Goal: Task Accomplishment & Management: Manage account settings

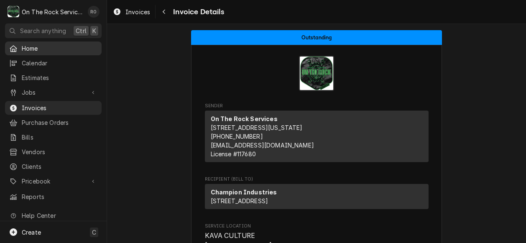
click at [37, 44] on span "Home" at bounding box center [60, 48] width 76 height 9
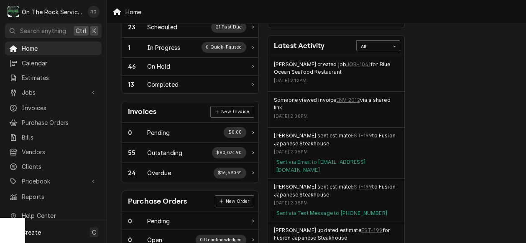
scroll to position [165, 0]
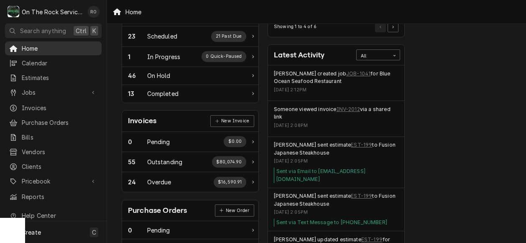
click at [36, 46] on span "Home" at bounding box center [60, 48] width 76 height 9
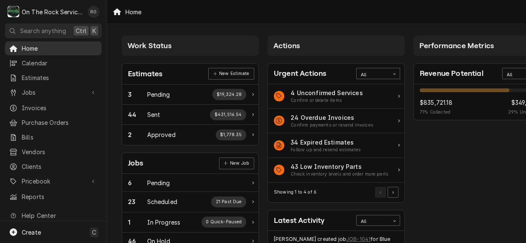
click at [35, 44] on span "Home" at bounding box center [60, 48] width 76 height 9
click at [50, 44] on span "Home" at bounding box center [60, 48] width 76 height 9
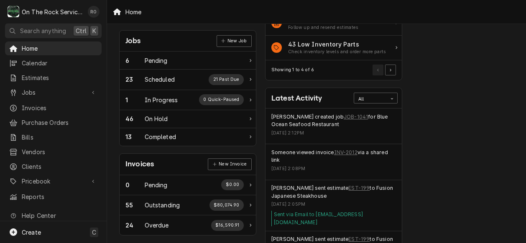
scroll to position [103, 3]
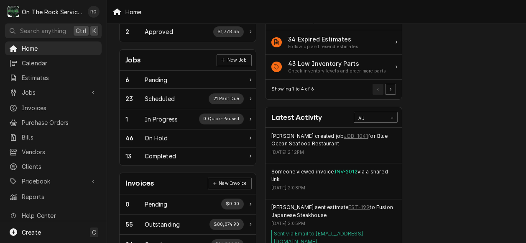
click at [356, 169] on link "INV-2012" at bounding box center [345, 172] width 23 height 8
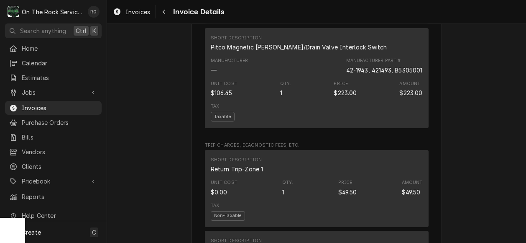
scroll to position [1076, 0]
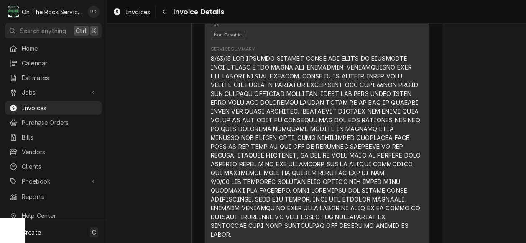
scroll to position [631, 0]
drag, startPoint x: 206, startPoint y: 84, endPoint x: 228, endPoint y: 83, distance: 21.8
click at [228, 83] on div "This line item was manually created outside your standard pricebook. Custom ite…" at bounding box center [317, 78] width 224 height 334
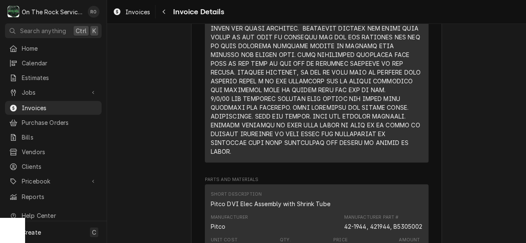
scroll to position [714, 0]
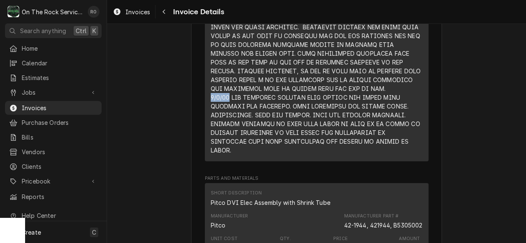
drag, startPoint x: 208, startPoint y: 123, endPoint x: 226, endPoint y: 127, distance: 18.1
click at [226, 127] on div "Line Item" at bounding box center [317, 62] width 212 height 185
click at [397, 124] on div "Line Item" at bounding box center [317, 62] width 212 height 185
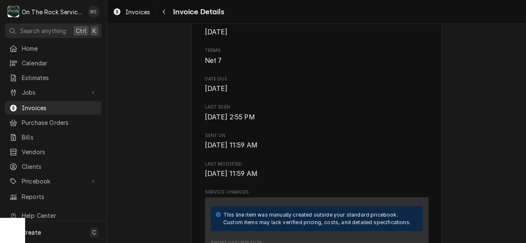
scroll to position [345, 0]
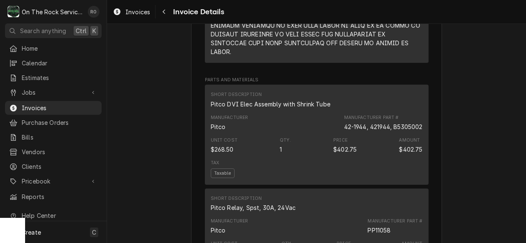
scroll to position [813, 0]
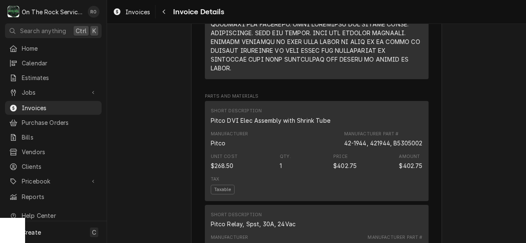
click at [466, 164] on div "Outstanding Sender On The Rock Services 655 Fairview Rd #341 Suite H Simpsonvil…" at bounding box center [316, 95] width 419 height 1735
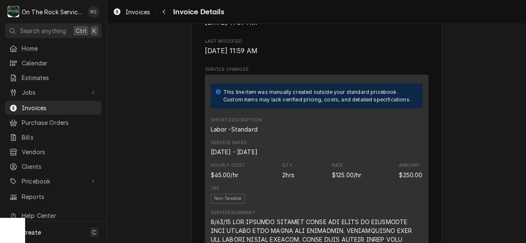
scroll to position [461, 0]
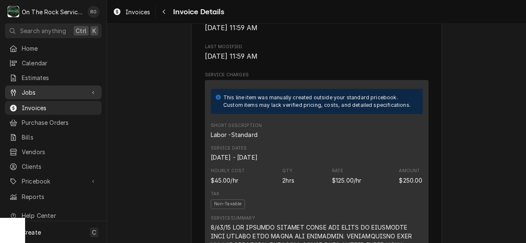
click at [45, 88] on span "Jobs" at bounding box center [53, 92] width 63 height 9
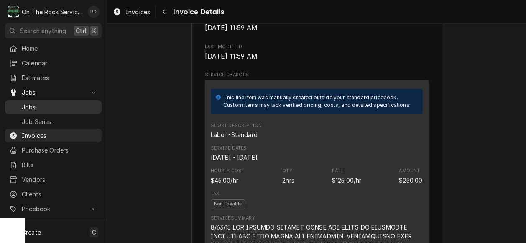
click at [49, 103] on span "Jobs" at bounding box center [60, 107] width 76 height 9
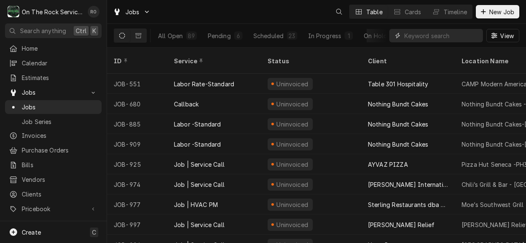
click at [436, 36] on input "Dynamic Content Wrapper" at bounding box center [442, 35] width 74 height 13
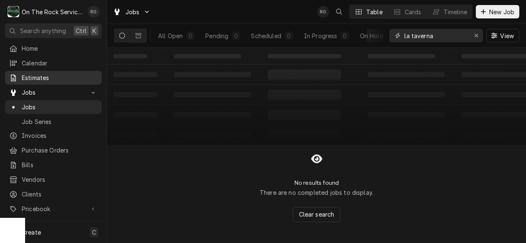
type input "la taverna"
click at [57, 73] on span "Estimates" at bounding box center [60, 77] width 76 height 9
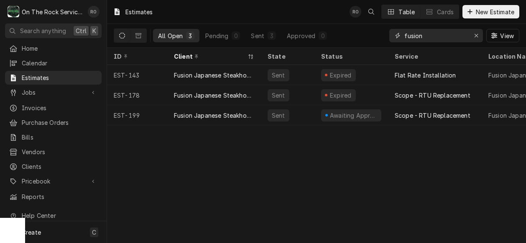
drag, startPoint x: 450, startPoint y: 33, endPoint x: 337, endPoint y: 22, distance: 113.5
click at [337, 22] on div "Estimates RO Table Cards New Estimate All Open 3 Pending 0 Sent 3 Approved 0 fu…" at bounding box center [316, 24] width 419 height 48
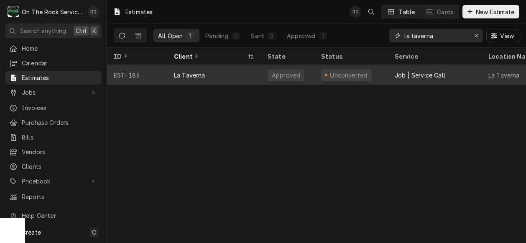
type input "la taverna"
click at [392, 76] on div "Job | Service Call" at bounding box center [435, 75] width 94 height 20
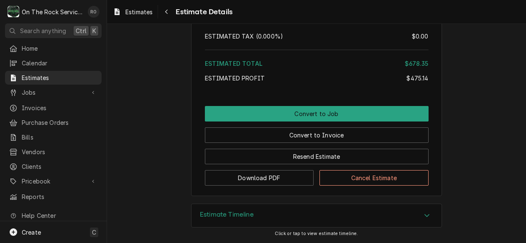
scroll to position [1704, 0]
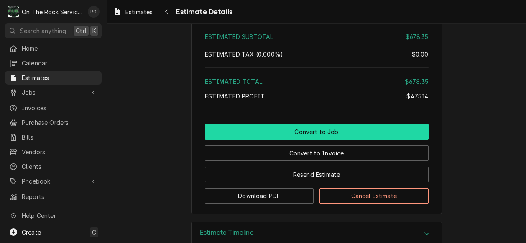
click at [317, 139] on button "Convert to Job" at bounding box center [317, 131] width 224 height 15
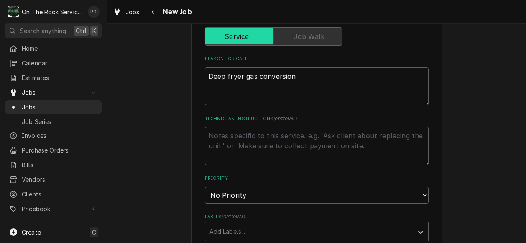
scroll to position [290, 0]
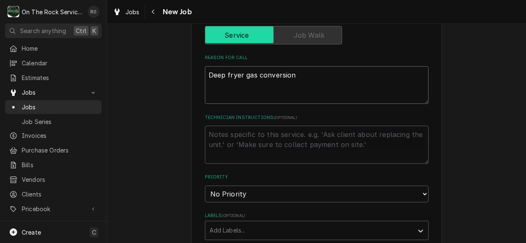
click at [322, 81] on textarea "Deep fryer gas conversion" at bounding box center [317, 85] width 224 height 38
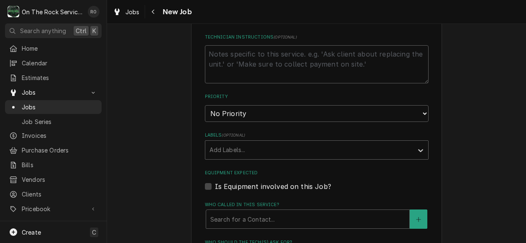
scroll to position [469, 0]
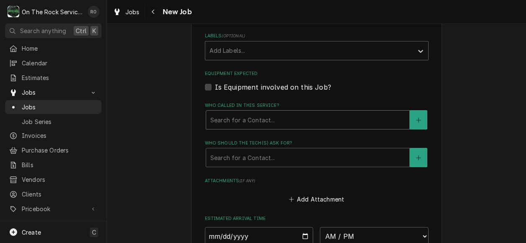
click at [317, 115] on div "Who called in this service?" at bounding box center [307, 119] width 195 height 15
click at [354, 82] on div "Equipment Expected Is Equipment involved on this Job?" at bounding box center [317, 80] width 224 height 21
click at [318, 154] on div "Who should the tech(s) ask for?" at bounding box center [307, 157] width 195 height 15
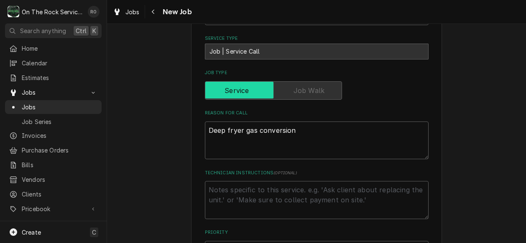
scroll to position [213, 0]
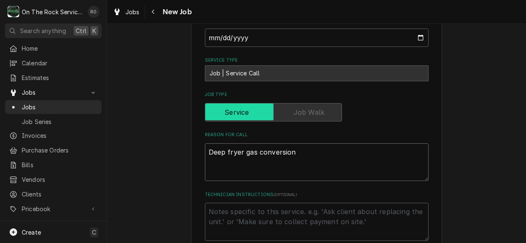
click at [295, 151] on textarea "Deep fryer gas conversion" at bounding box center [317, 162] width 224 height 38
type textarea "x"
type textarea "Deep fryer gas conversion."
type textarea "x"
type textarea "Deep fryer gas conversion."
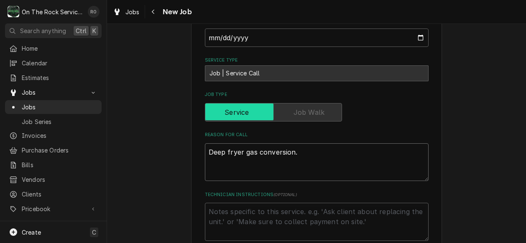
type textarea "x"
type textarea "Deep fryer gas conversion."
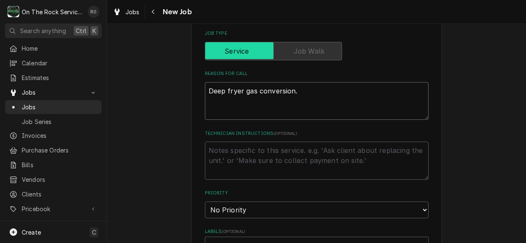
scroll to position [274, 0]
type textarea "x"
type textarea "Deep fryer gas conversion."
type textarea "x"
type textarea "Deep fryer gas conversion. *"
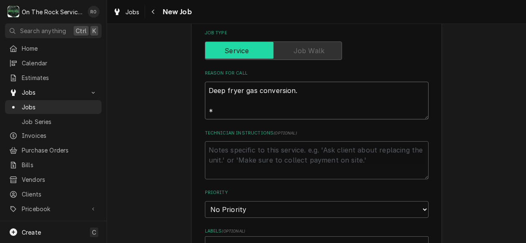
type textarea "x"
type textarea "Deep fryer gas conversion. **"
type textarea "x"
type textarea "Deep fryer gas conversion. ***"
type textarea "x"
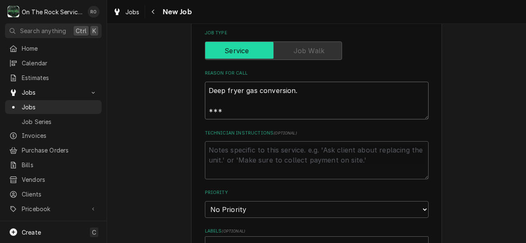
type textarea "Deep fryer gas conversion. ***"
type textarea "x"
type textarea "Deep fryer gas conversion. ***"
type textarea "x"
type textarea "Deep fryer gas conversion. ***W"
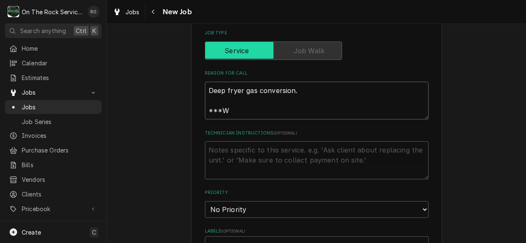
type textarea "x"
type textarea "Deep fryer gas conversion. ***W"
type textarea "x"
type textarea "Deep fryer gas conversion. ***W"
type textarea "x"
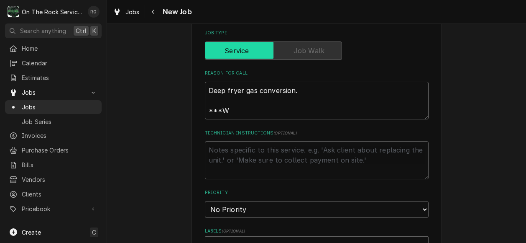
type textarea "Deep fryer gas conversion. ***WE"
type textarea "x"
type textarea "Deep fryer gas conversion. ***WE"
type textarea "x"
type textarea "Deep fryer gas conversion. ***WE N"
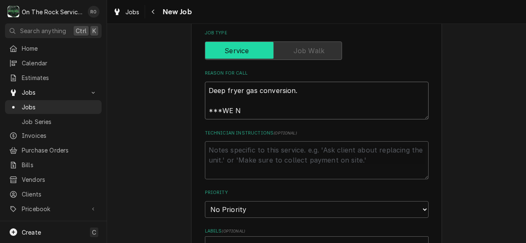
type textarea "x"
type textarea "Deep fryer gas conversion. ***WE NE"
type textarea "x"
type textarea "Deep fryer gas conversion. ***WE NEE"
type textarea "x"
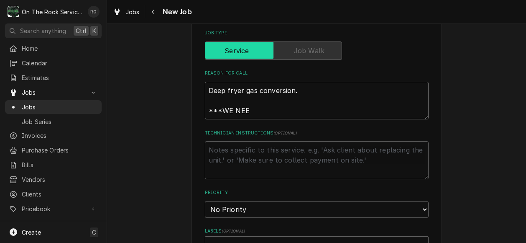
type textarea "Deep fryer gas conversion. ***WE NEED"
type textarea "x"
type textarea "Deep fryer gas conversion. ***WE NEED"
type textarea "x"
type textarea "Deep fryer gas conversion. ***WE NEED T"
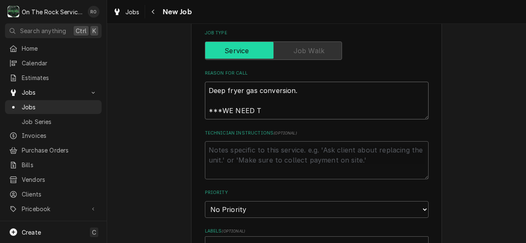
type textarea "x"
type textarea "Deep fryer gas conversion. ***WE NEED TO"
type textarea "x"
type textarea "Deep fryer gas conversion. ***WE NEED TO"
type textarea "x"
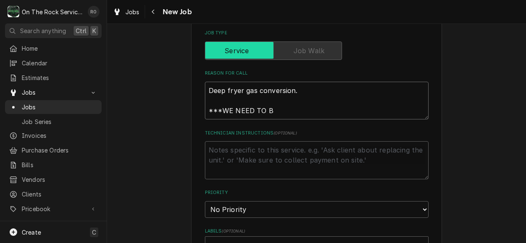
type textarea "Deep fryer gas conversion. ***WE NEED TO"
type textarea "x"
type textarea "Deep fryer gas conversion. ***WE NEED TO B"
type textarea "x"
type textarea "Deep fryer gas conversion. ***WE NEED TO BI"
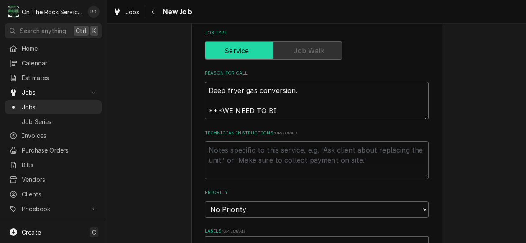
type textarea "x"
type textarea "Deep fryer gas conversion. ***WE NEED TO BIL"
type textarea "x"
type textarea "Deep fryer gas conversion. ***WE NEED TO BILL"
type textarea "x"
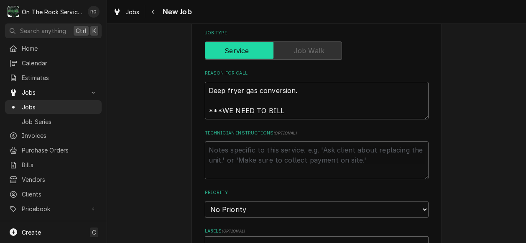
type textarea "Deep fryer gas conversion. ***WE NEED TO BILL"
type textarea "x"
type textarea "Deep fryer gas conversion. ***WE NEED TO BILL US"
type textarea "x"
type textarea "Deep fryer gas conversion. ***WE NEED TO BILL US F"
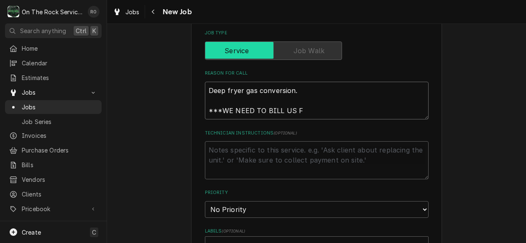
type textarea "x"
type textarea "Deep fryer gas conversion. ***WE NEED TO BILL US FO"
type textarea "x"
type textarea "Deep fryer gas conversion. ***WE NEED TO BILL US FOOD"
type textarea "x"
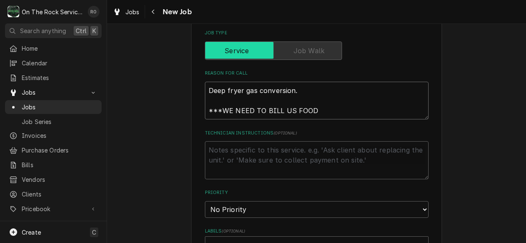
type textarea "Deep fryer gas conversion. ***WE NEED TO BILL US FOODS"
type textarea "x"
type textarea "Deep fryer gas conversion. ***WE NEED TO BILL US FOODS"
type textarea "x"
type textarea "Deep fryer gas conversion. ***WE NEED TO BILL US FOODS"
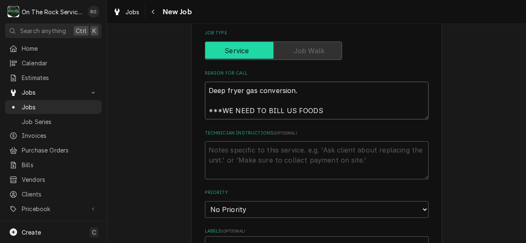
type textarea "x"
type textarea "Deep fryer gas conversion. ***WE NEED TO BILL US FOODS*"
type textarea "x"
type textarea "Deep fryer gas conversion. ***WE NEED TO BILL US FOODS**"
type textarea "x"
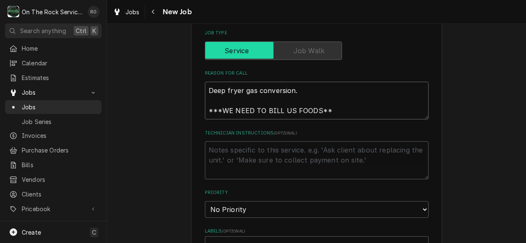
type textarea "Deep fryer gas conversion. ***WE NEED TO BILL US FOODS***"
type textarea "x"
type textarea "Deep fryer gas conversion. ***WE NEED TO BILL US FOODS***"
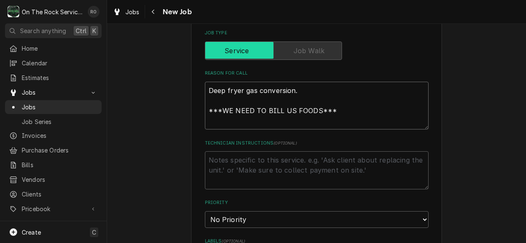
type textarea "x"
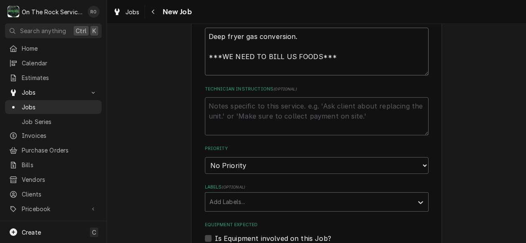
scroll to position [329, 0]
type textarea "Deep fryer gas conversion. ***WE NEED TO BILL US FOODS***"
click at [453, 100] on div "Please provide the following information to create a job: Client Details Client…" at bounding box center [316, 124] width 419 height 842
click at [207, 63] on textarea "Deep fryer gas conversion. ***WE NEED TO BILL US FOODS***" at bounding box center [317, 51] width 224 height 48
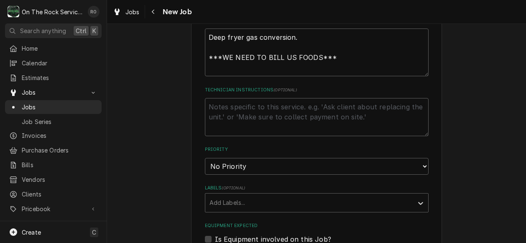
click at [467, 134] on div "Please provide the following information to create a job: Client Details Client…" at bounding box center [316, 126] width 419 height 842
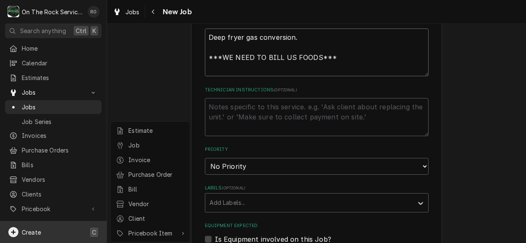
click at [246, 62] on html "O On The Rock Services RO Search anything Ctrl K Home Calendar Estimates Jobs J…" at bounding box center [263, 121] width 526 height 243
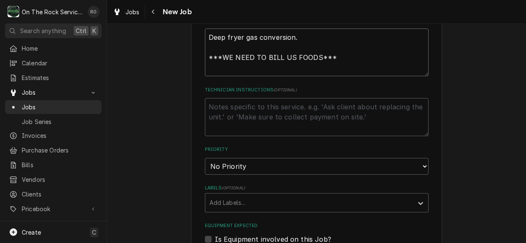
click at [229, 69] on textarea "Deep fryer gas conversion. ***WE NEED TO BILL US FOODS***" at bounding box center [317, 52] width 224 height 48
type textarea "x"
type textarea "Deep fryer gas conversion. ***WE NEED TO BILL US FOODS*** Z"
type textarea "x"
type textarea "Deep fryer gas conversion. ***WE NEED TO BILL US FOODS*** Za"
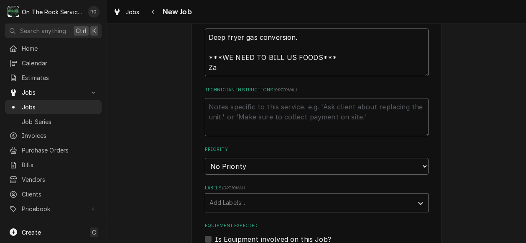
type textarea "x"
type textarea "Deep fryer gas conversion. ***WE NEED TO BILL US FOODS*** Zac"
type textarea "x"
type textarea "Deep fryer gas conversion. ***WE NEED TO BILL US FOODS*** Zach"
type textarea "x"
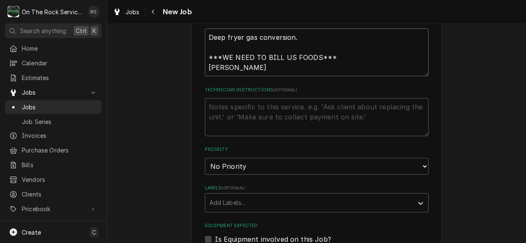
type textarea "Deep fryer gas conversion. ***WE NEED TO BILL US FOODS*** Zachar"
type textarea "x"
type textarea "Deep fryer gas conversion. ***WE NEED TO BILL US FOODS*** Zachary"
type textarea "x"
type textarea "Deep fryer gas conversion. ***WE NEED TO BILL US FOODS*** Zachary"
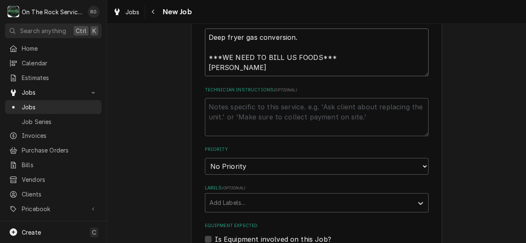
type textarea "x"
type textarea "Deep fryer gas conversion. ***WE NEED TO BILL US FOODS*** Zachary"
type textarea "x"
type textarea "Deep fryer gas conversion. ***WE NEED TO BILL US FOODS*** Zachary."
type textarea "x"
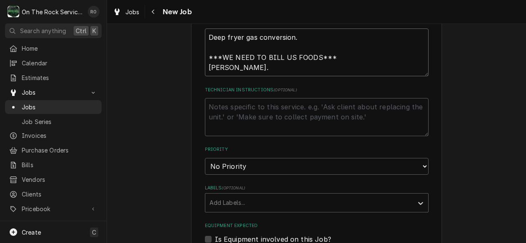
type textarea "Deep fryer gas conversion. ***WE NEED TO BILL US FOODS*** Zachary.M"
type textarea "x"
type textarea "Deep fryer gas conversion. ***WE NEED TO BILL US FOODS*** Zachary.MA"
type textarea "x"
type textarea "Deep fryer gas conversion. ***WE NEED TO BILL US FOODS*** Zachary.M"
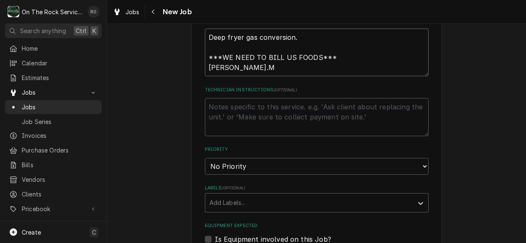
type textarea "x"
type textarea "Deep fryer gas conversion. ***WE NEED TO BILL US FOODS*** Zachary.Ma"
type textarea "x"
type textarea "Deep fryer gas conversion. ***WE NEED TO BILL US FOODS*** Zachary.Maa"
type textarea "x"
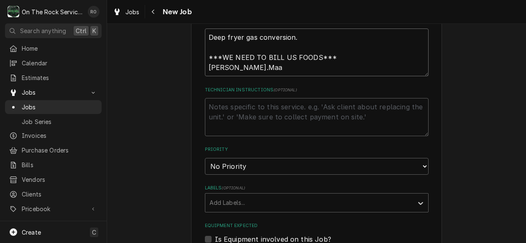
type textarea "Deep fryer gas conversion. ***WE NEED TO BILL US FOODS*** Zachary.Maag"
type textarea "x"
type textarea "Deep fryer gas conversion. ***WE NEED TO BILL US FOODS*** Zachary.Maag@"
type textarea "x"
type textarea "Deep fryer gas conversion. ***WE NEED TO BILL US FOODS*** Zachary.Maag@us"
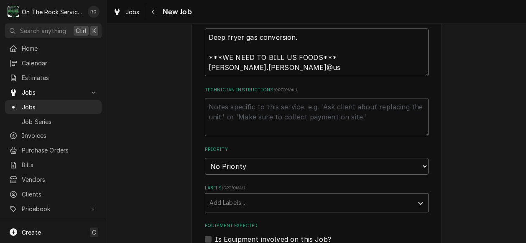
type textarea "x"
type textarea "Deep fryer gas conversion. ***WE NEED TO BILL US FOODS*** Zachary.Maag@usf"
type textarea "x"
type textarea "Deep fryer gas conversion. ***WE NEED TO BILL US FOODS*** Zachary.Maag@usfo"
type textarea "x"
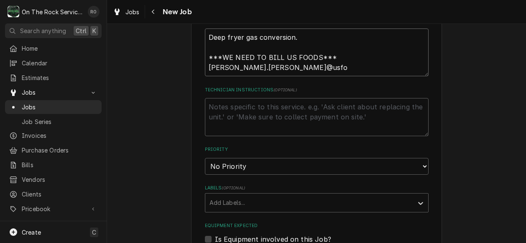
type textarea "Deep fryer gas conversion. ***WE NEED TO BILL US FOODS*** Zachary.Maag@usfoo"
type textarea "x"
type textarea "Deep fryer gas conversion. ***WE NEED TO BILL US FOODS*** Zachary.Maag@usfood"
type textarea "x"
type textarea "Deep fryer gas conversion. ***WE NEED TO BILL US FOODS*** Zachary.Maag@usfoods"
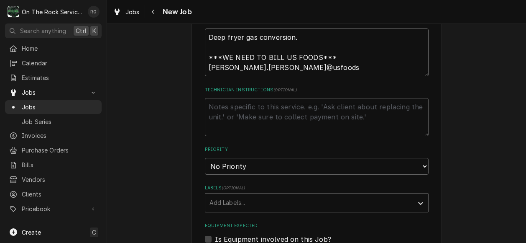
type textarea "x"
type textarea "Deep fryer gas conversion. ***WE NEED TO BILL US FOODS*** Zachary.Maag@usfoods."
type textarea "x"
type textarea "Deep fryer gas conversion. ***WE NEED TO BILL US FOODS*** Zachary.Maag@usfoods.c"
type textarea "x"
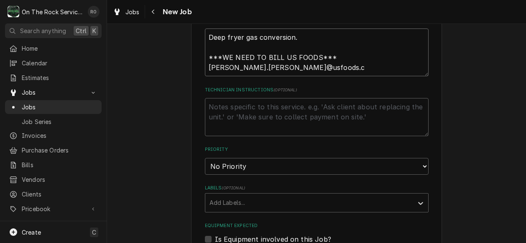
type textarea "Deep fryer gas conversion. ***WE NEED TO BILL US FOODS*** Zachary.Maag@usfoods.…"
type textarea "x"
type textarea "Deep fryer gas conversion. ***WE NEED TO BILL US FOODS*** Zachary.Maag@usfoods.…"
type textarea "x"
type textarea "Deep fryer gas conversion. ***WE NEED TO BILL US FOODS*** Zachary.Maag@usfoods.…"
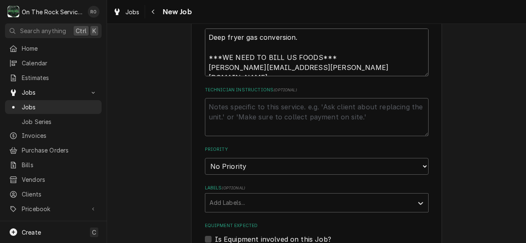
type textarea "x"
type textarea "Deep fryer gas conversion. ***WE NEED TO BILL US FOODS*** Zachary.Maag@usfoods.…"
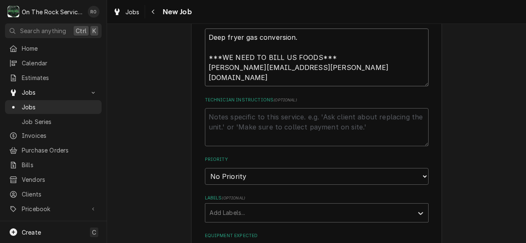
type textarea "x"
type textarea "Deep fryer gas conversion. ***WE NEED TO BILL US FOODS*** Zachary.Maag@usfoods.…"
type textarea "x"
type textarea "Deep fryer gas conversion. ***WE NEED TO BILL US FOODS*** Zachary.Maag@usfoods.…"
type textarea "x"
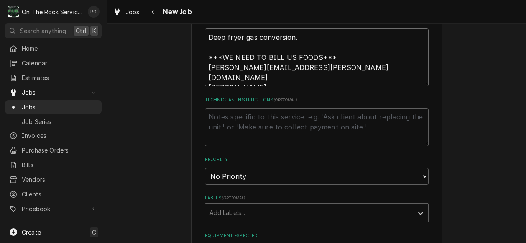
type textarea "Deep fryer gas conversion. ***WE NEED TO BILL US FOODS*** Zachary.Maag@usfoods.…"
type textarea "x"
type textarea "Deep fryer gas conversion. ***WE NEED TO BILL US FOODS*** Zachary.Maag@usfoods.…"
type textarea "x"
type textarea "Deep fryer gas conversion. ***WE NEED TO BILL US FOODS*** Zachary.Maag@usfoods.…"
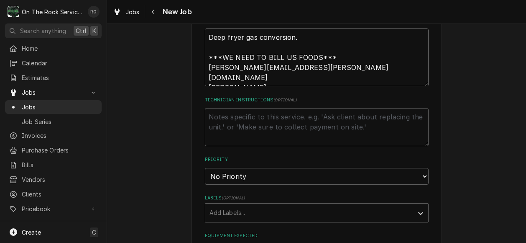
type textarea "x"
type textarea "Deep fryer gas conversion. ***WE NEED TO BILL US FOODS*** Zachary.Maag@usfoods.…"
type textarea "x"
type textarea "Deep fryer gas conversion. ***WE NEED TO BILL US FOODS*** Zachary.Maag@usfoods.…"
type textarea "x"
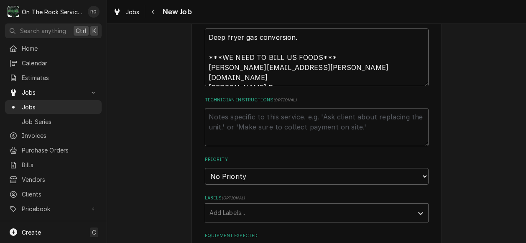
type textarea "Deep fryer gas conversion. ***WE NEED TO BILL US FOODS*** Zachary.Maag@usfoods.…"
type textarea "x"
type textarea "Deep fryer gas conversion. ***WE NEED TO BILL US FOODS*** Zachary.Maag@usfoods.…"
type textarea "x"
type textarea "Deep fryer gas conversion. ***WE NEED TO BILL US FOODS*** Zachary.Maag@usfoods.…"
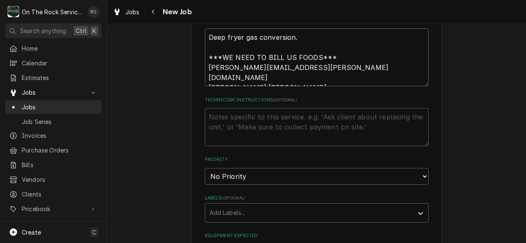
type textarea "x"
type textarea "Deep fryer gas conversion. ***WE NEED TO BILL US FOODS*** Zachary.Maag@usfoods.…"
type textarea "x"
type textarea "Deep fryer gas conversion. ***WE NEED TO BILL US FOODS*** Zachary.Maag@usfoods.…"
type textarea "x"
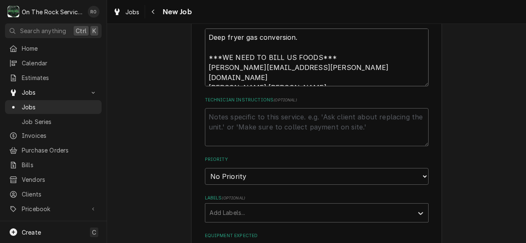
type textarea "Deep fryer gas conversion. ***WE NEED TO BILL US FOODS*** Zachary.Maag@usfoods.…"
type textarea "x"
type textarea "Deep fryer gas conversion. ***WE NEED TO BILL US FOODS*** Zachary.Maag@usfoods.…"
type textarea "x"
type textarea "Deep fryer gas conversion. ***WE NEED TO BILL US FOODS*** Zachary.Maag@usfoods.…"
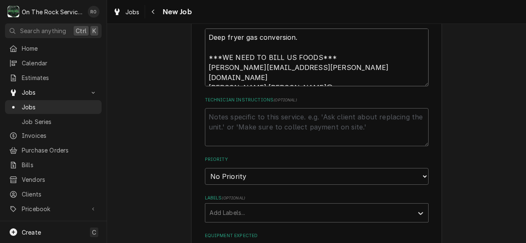
type textarea "x"
type textarea "Deep fryer gas conversion. ***WE NEED TO BILL US FOODS*** Zachary.Maag@usfoods.…"
type textarea "x"
type textarea "Deep fryer gas conversion. ***WE NEED TO BILL US FOODS*** Zachary.Maag@usfoods.…"
type textarea "x"
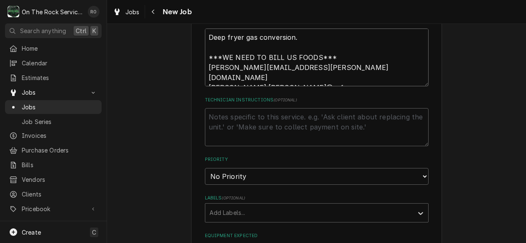
type textarea "Deep fryer gas conversion. ***WE NEED TO BILL US FOODS*** Zachary.Maag@usfoods.…"
type textarea "x"
type textarea "Deep fryer gas conversion. ***WE NEED TO BILL US FOODS*** Zachary.Maag@usfoods.…"
type textarea "x"
type textarea "Deep fryer gas conversion. ***WE NEED TO BILL US FOODS*** Zachary.Maag@usfoods.…"
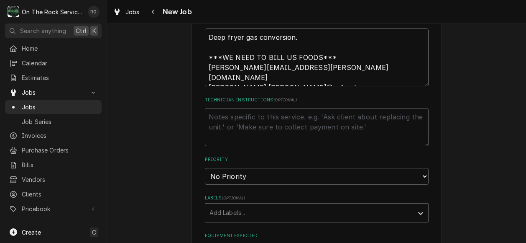
type textarea "x"
type textarea "Deep fryer gas conversion. ***WE NEED TO BILL US FOODS*** Zachary.Maag@usfoods.…"
type textarea "x"
type textarea "Deep fryer gas conversion. ***WE NEED TO BILL US FOODS*** Zachary.Maag@usfoods.…"
type textarea "x"
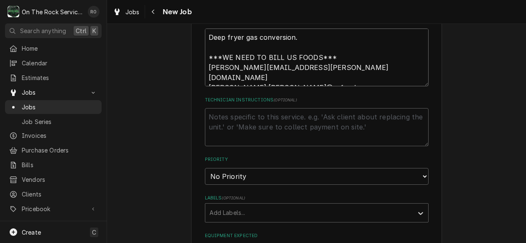
type textarea "Deep fryer gas conversion. ***WE NEED TO BILL US FOODS*** Zachary.Maag@usfoods.…"
type textarea "x"
type textarea "Deep fryer gas conversion. ***WE NEED TO BILL US FOODS*** Zachary.Maag@usfoods.…"
type textarea "x"
type textarea "Deep fryer gas conversion. ***WE NEED TO BILL US FOODS*** Zachary.Maag@usfoods.…"
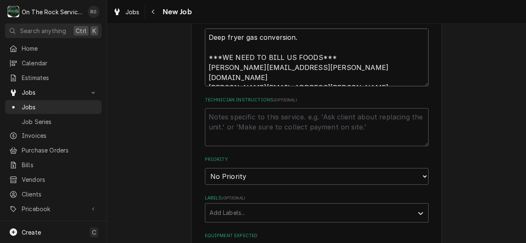
type textarea "x"
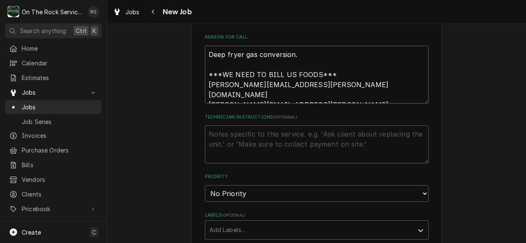
scroll to position [311, 0]
type textarea "Deep fryer gas conversion. ***WE NEED TO BILL US FOODS*** Zachary.Maag@usfoods.…"
click at [287, 140] on textarea "Technician Instructions ( optional )" at bounding box center [317, 144] width 224 height 38
type textarea "x"
type textarea "M"
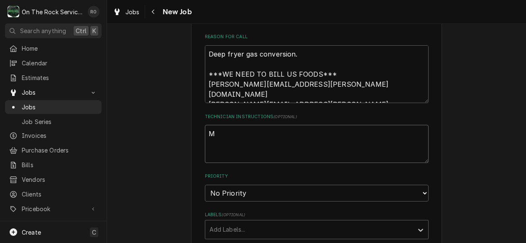
type textarea "x"
type textarea "Mo"
type textarea "x"
type textarea "Mon"
type textarea "x"
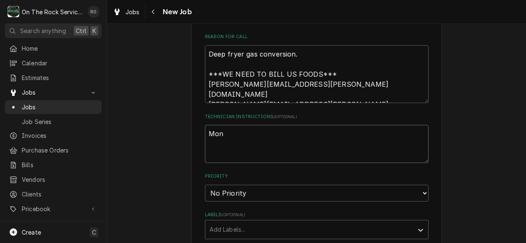
type textarea "Mond"
type textarea "x"
type textarea "Mondy"
type textarea "x"
type textarea "Mondya"
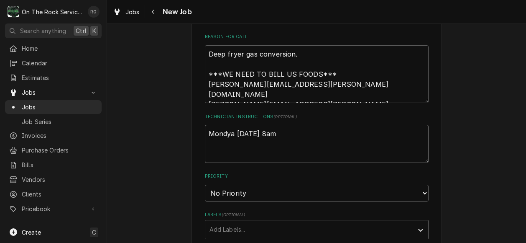
scroll to position [427, 0]
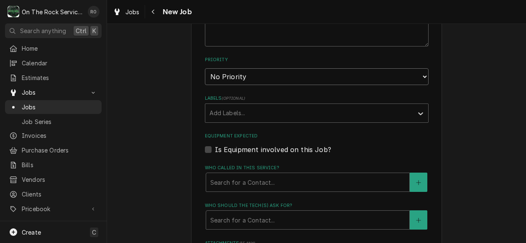
click at [300, 77] on select "No Priority Urgent High Medium Low" at bounding box center [317, 76] width 224 height 17
click at [205, 69] on select "No Priority Urgent High Medium Low" at bounding box center [317, 76] width 224 height 17
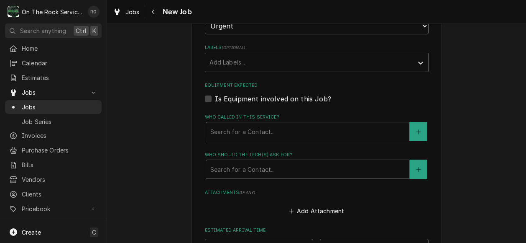
scroll to position [477, 0]
click at [341, 135] on div "Who called in this service?" at bounding box center [307, 131] width 195 height 15
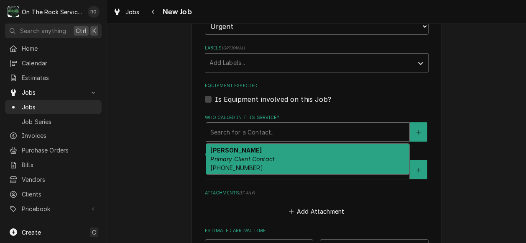
click at [341, 159] on div "Maria Tsoulos Primary Client Contact (864) 205-9308" at bounding box center [307, 159] width 203 height 31
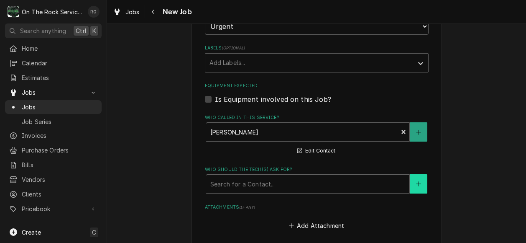
click at [421, 188] on button "Who should the tech(s) ask for?" at bounding box center [419, 183] width 18 height 19
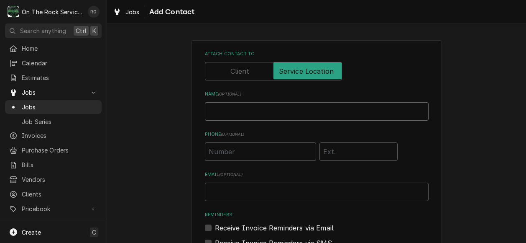
click at [290, 116] on input "Name ( optional )" at bounding box center [317, 111] width 224 height 18
click at [250, 149] on input "Phone ( optional )" at bounding box center [260, 151] width 111 height 18
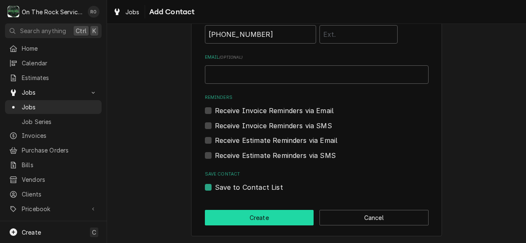
click at [262, 214] on button "Create" at bounding box center [259, 217] width 109 height 15
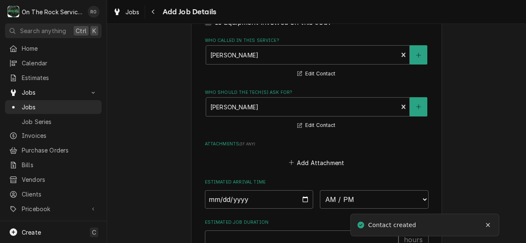
scroll to position [585, 0]
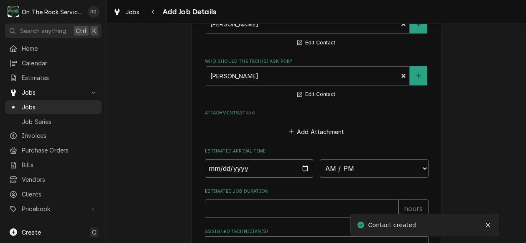
click at [305, 167] on input "Date" at bounding box center [259, 168] width 109 height 18
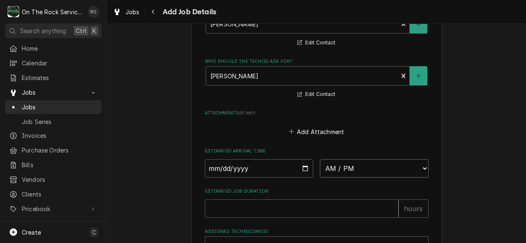
click at [343, 174] on select "AM / PM 6:00 AM 6:15 AM 6:30 AM 6:45 AM 7:00 AM 7:15 AM 7:30 AM 7:45 AM 8:00 AM…" at bounding box center [374, 168] width 109 height 18
click at [320, 160] on select "AM / PM 6:00 AM 6:15 AM 6:30 AM 6:45 AM 7:00 AM 7:15 AM 7:30 AM 7:45 AM 8:00 AM…" at bounding box center [374, 168] width 109 height 18
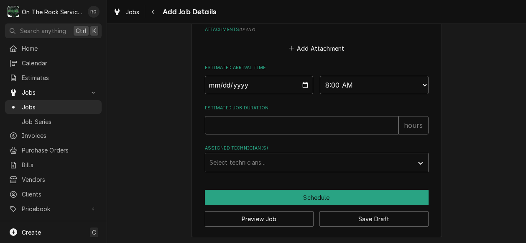
scroll to position [669, 0]
click at [332, 126] on input "Estimated Job Duration" at bounding box center [302, 124] width 194 height 18
click at [417, 169] on div "Assigned Technician(s)" at bounding box center [420, 162] width 15 height 16
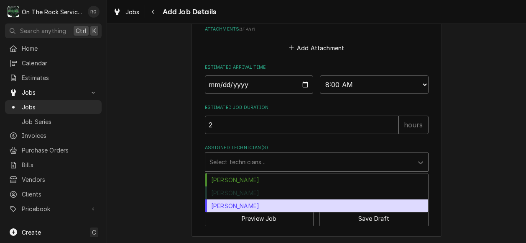
click at [367, 206] on div "Todd Brady" at bounding box center [316, 205] width 223 height 13
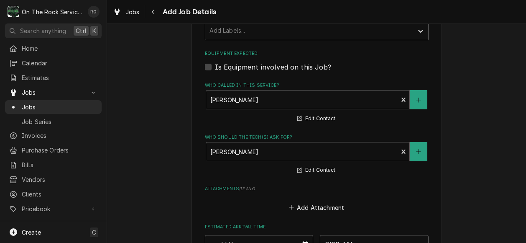
scroll to position [510, 0]
click at [411, 101] on button "Who called in this service?" at bounding box center [419, 98] width 18 height 19
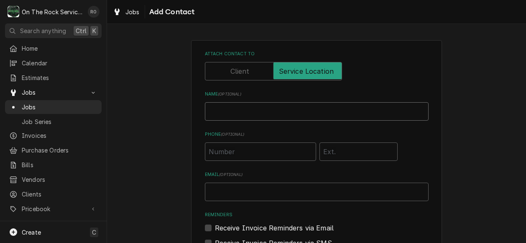
click at [313, 109] on input "Name ( optional )" at bounding box center [317, 111] width 224 height 18
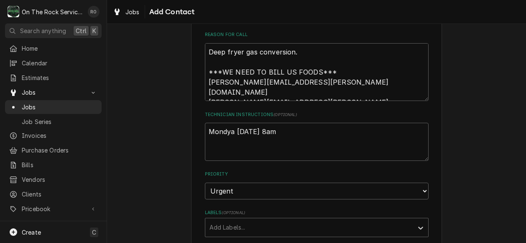
scroll to position [313, 0]
drag, startPoint x: 302, startPoint y: 84, endPoint x: 200, endPoint y: 85, distance: 102.1
click at [200, 85] on div "Please provide the following information to create a job: Client Details Client…" at bounding box center [316, 161] width 251 height 866
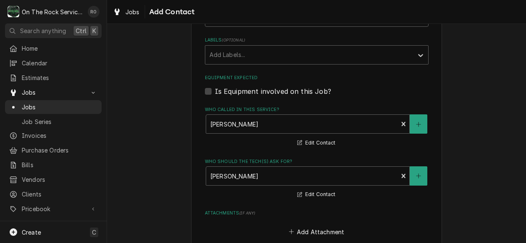
scroll to position [494, 0]
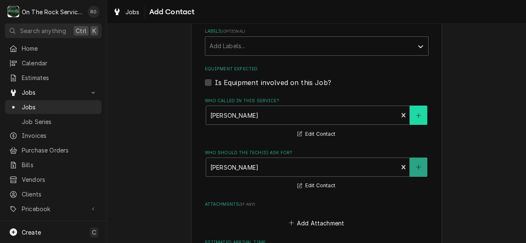
click at [416, 113] on icon "Create New Contact" at bounding box center [418, 116] width 5 height 6
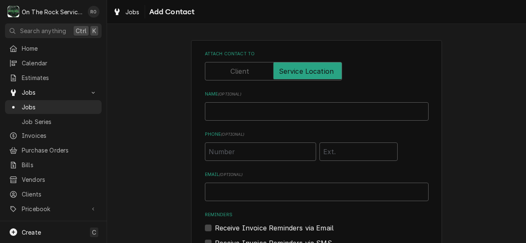
click at [279, 102] on div "Name ( optional )" at bounding box center [317, 106] width 224 height 30
click at [278, 105] on input "Name ( optional )" at bounding box center [317, 111] width 224 height 18
paste input "Zachary.Maag@usfoods.com"
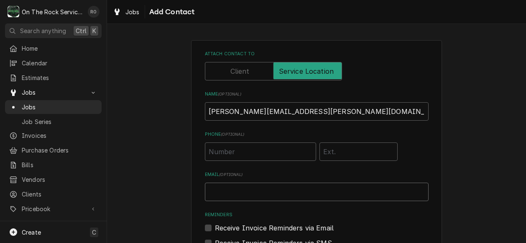
click at [267, 190] on input "Email ( optional )" at bounding box center [317, 191] width 224 height 18
paste input "Zachary.Maag@usfoods.com"
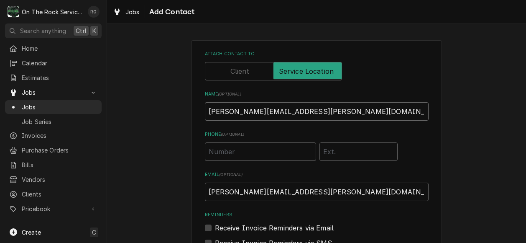
drag, startPoint x: 310, startPoint y: 108, endPoint x: 254, endPoint y: 106, distance: 56.9
click at [254, 106] on input "Zachary.Maag@usfoods.com" at bounding box center [317, 111] width 224 height 18
click at [231, 110] on input "Zachary.Maag" at bounding box center [317, 111] width 224 height 18
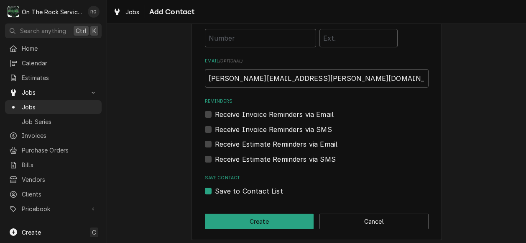
scroll to position [117, 0]
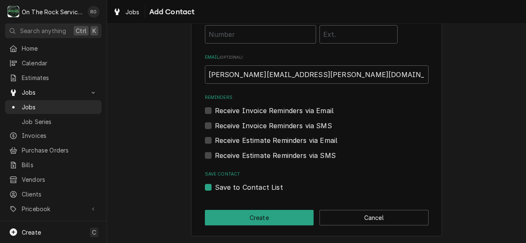
click at [215, 107] on label "Receive Invoice Reminders via Email" at bounding box center [274, 110] width 119 height 10
click at [215, 107] on input "Reminders" at bounding box center [327, 114] width 224 height 18
click at [215, 136] on label "Receive Estimate Reminders via Email" at bounding box center [276, 140] width 123 height 10
click at [215, 136] on input "Contact Edit Form" at bounding box center [327, 144] width 224 height 18
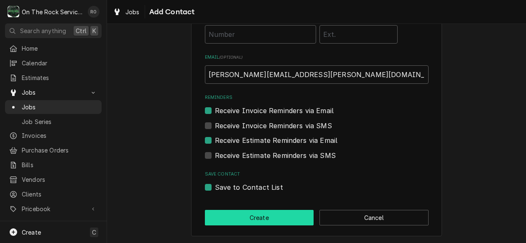
click at [284, 219] on button "Create" at bounding box center [259, 217] width 109 height 15
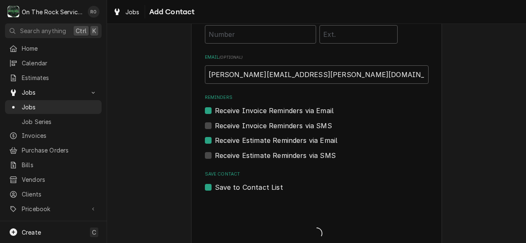
scroll to position [494, 0]
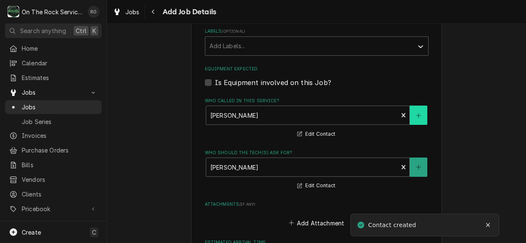
click at [416, 118] on icon "Create New Contact" at bounding box center [418, 116] width 5 height 6
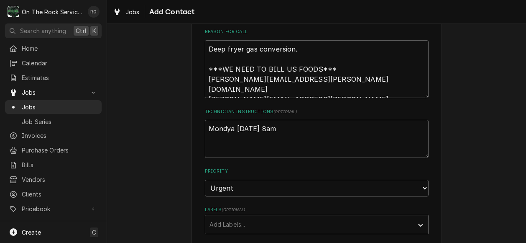
scroll to position [313, 0]
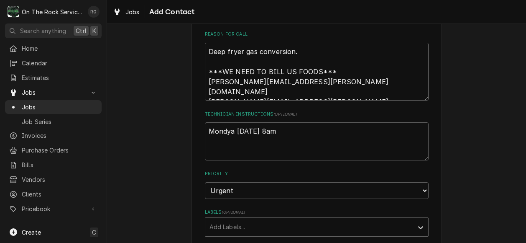
drag, startPoint x: 309, startPoint y: 91, endPoint x: 189, endPoint y: 90, distance: 119.7
click at [191, 90] on div "Please provide the following information to create a job: Client Details Client…" at bounding box center [316, 160] width 251 height 866
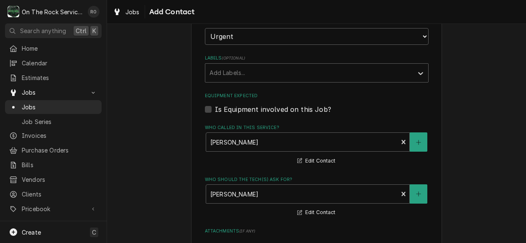
scroll to position [470, 0]
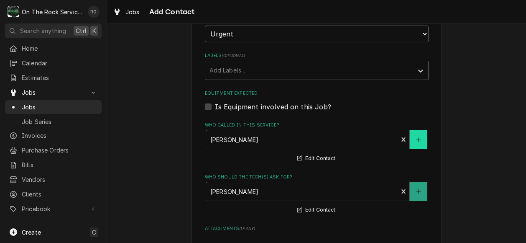
click at [416, 143] on icon "Create New Contact" at bounding box center [418, 140] width 5 height 6
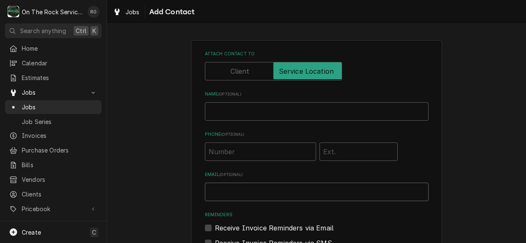
click at [229, 184] on input "Email ( optional )" at bounding box center [317, 191] width 224 height 18
paste input "Jason.Raymond@usfoods.com"
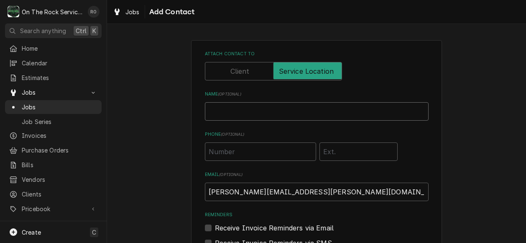
click at [255, 109] on input "Name ( optional )" at bounding box center [317, 111] width 224 height 18
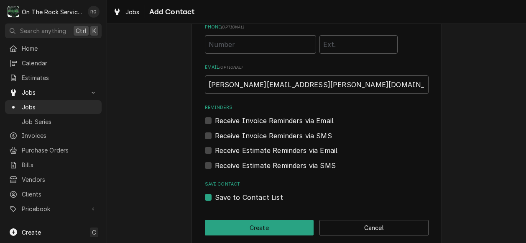
scroll to position [117, 0]
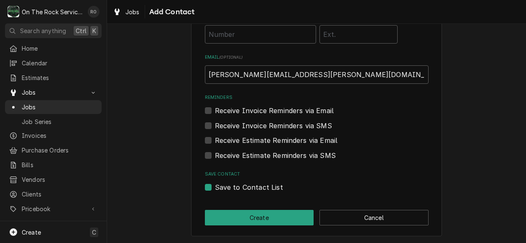
click at [215, 109] on label "Receive Invoice Reminders via Email" at bounding box center [274, 110] width 119 height 10
click at [215, 109] on input "Reminders" at bounding box center [327, 114] width 224 height 18
click at [215, 138] on label "Receive Estimate Reminders via Email" at bounding box center [276, 140] width 123 height 10
click at [215, 138] on input "Contact Edit Form" at bounding box center [327, 144] width 224 height 18
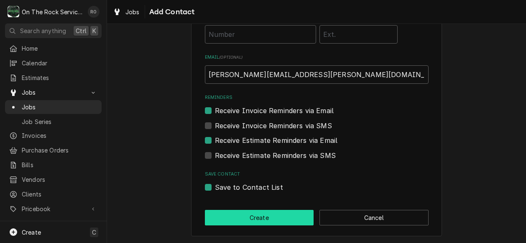
click at [231, 211] on button "Create" at bounding box center [259, 217] width 109 height 15
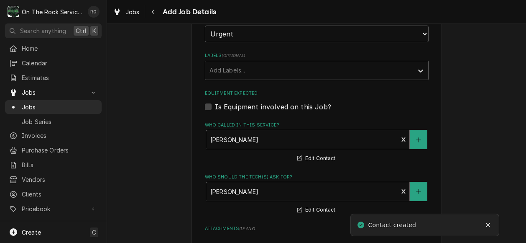
click at [335, 141] on div "Who called in this service?" at bounding box center [302, 139] width 184 height 15
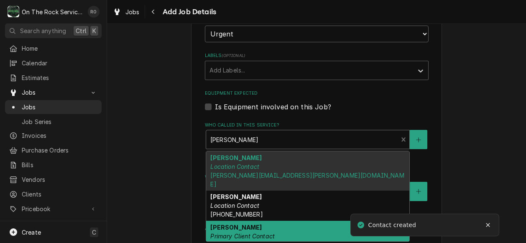
click at [299, 221] on div "Maria Tsoulos Primary Client Contact (864) 205-9308" at bounding box center [307, 235] width 203 height 31
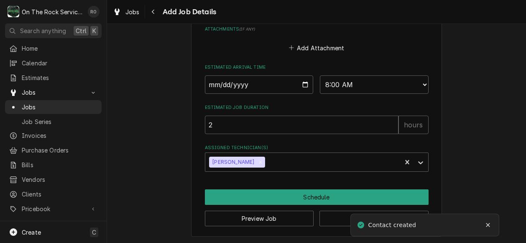
scroll to position [672, 0]
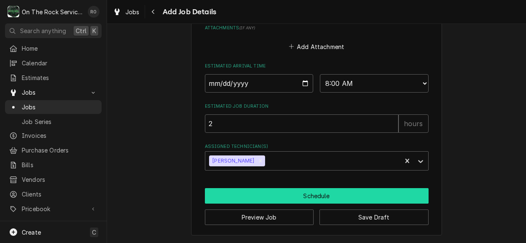
click at [290, 200] on button "Schedule" at bounding box center [317, 195] width 224 height 15
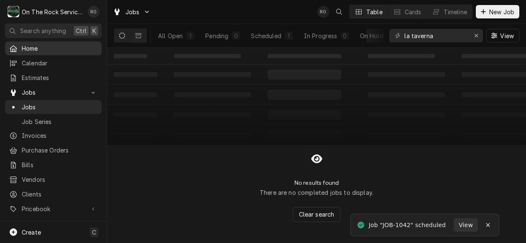
click at [40, 49] on span "Home" at bounding box center [60, 48] width 76 height 9
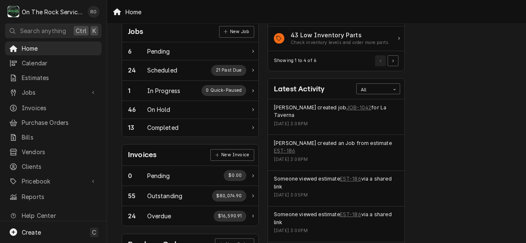
scroll to position [133, 0]
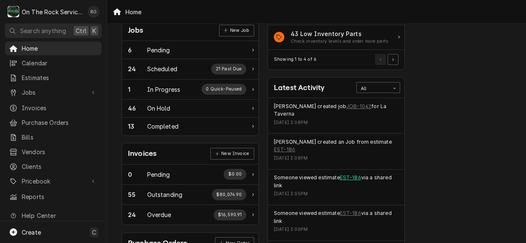
click at [351, 174] on link "EST-186" at bounding box center [350, 178] width 21 height 8
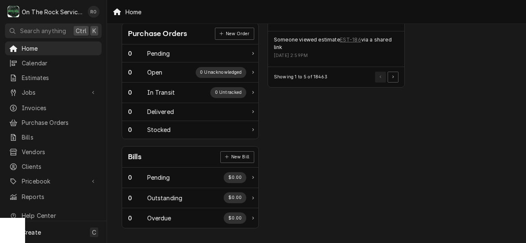
scroll to position [307, 0]
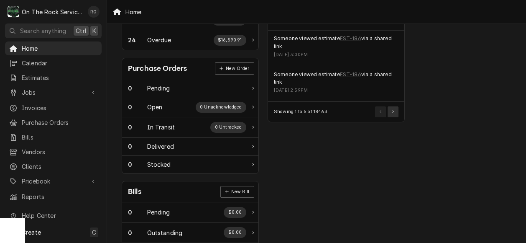
click at [393, 107] on button "Pagination Controls" at bounding box center [393, 111] width 11 height 11
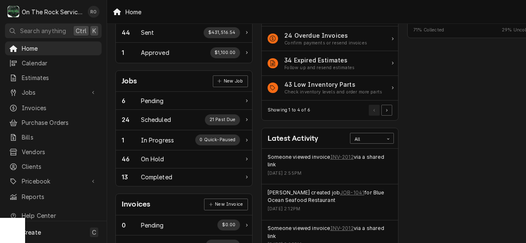
scroll to position [0, 6]
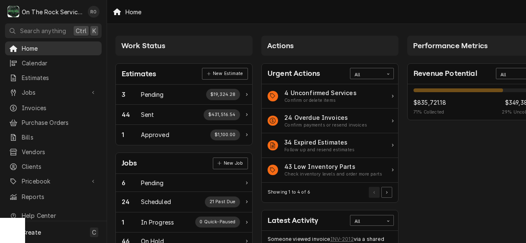
click at [46, 48] on span "Home" at bounding box center [60, 48] width 76 height 9
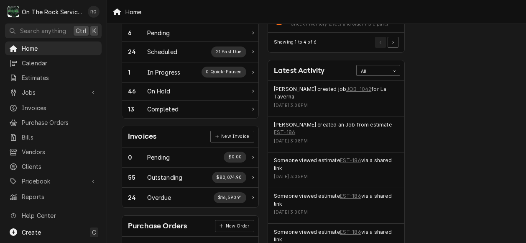
scroll to position [151, 0]
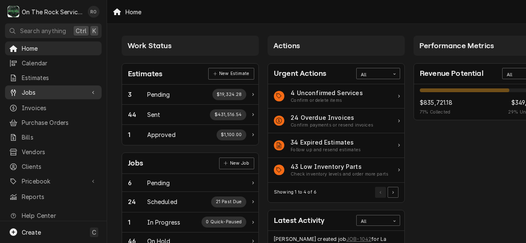
click at [43, 88] on span "Jobs" at bounding box center [53, 92] width 63 height 9
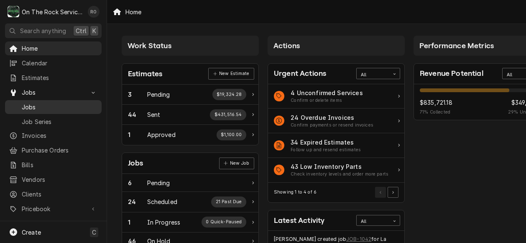
click at [66, 105] on span "Jobs" at bounding box center [60, 107] width 76 height 9
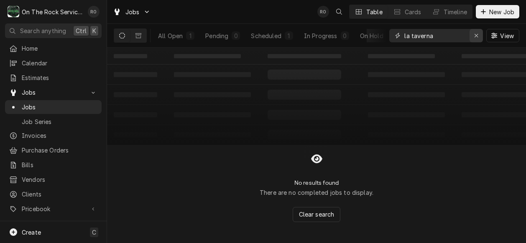
click at [472, 33] on button "Erase input" at bounding box center [476, 35] width 13 height 13
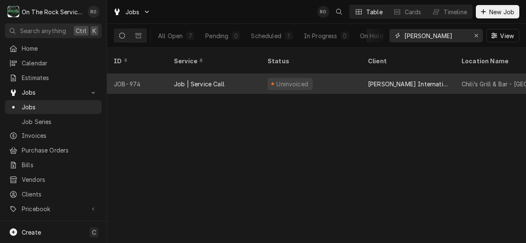
type input "haywood"
click at [336, 74] on div "Uninvoiced" at bounding box center [311, 84] width 100 height 20
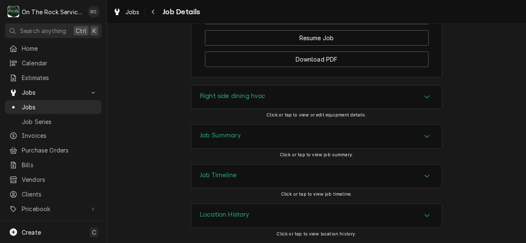
scroll to position [1036, 0]
click at [424, 100] on icon "Accordion Header" at bounding box center [427, 96] width 6 height 7
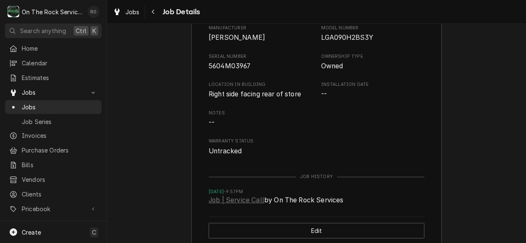
scroll to position [1141, 0]
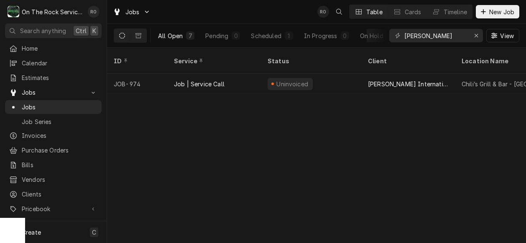
click at [187, 35] on div "7" at bounding box center [190, 35] width 8 height 8
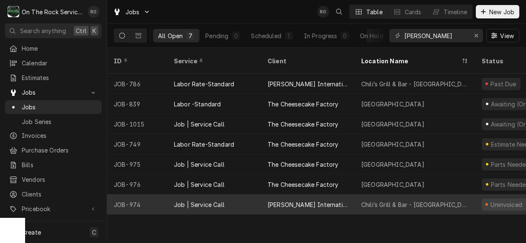
click at [299, 200] on div "[PERSON_NAME] International Inc" at bounding box center [308, 204] width 80 height 9
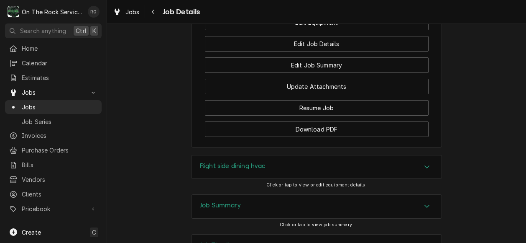
scroll to position [978, 0]
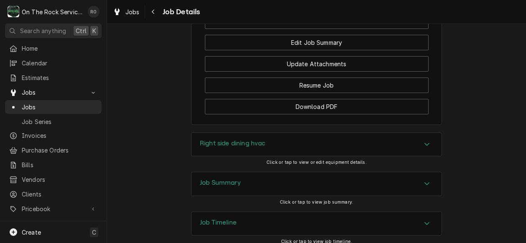
drag, startPoint x: 304, startPoint y: 155, endPoint x: 302, endPoint y: 174, distance: 19.8
click at [302, 172] on div "Right side dining hvac Click or tap to view or edit equipment details." at bounding box center [316, 151] width 251 height 39
click at [296, 190] on div "Job Summary" at bounding box center [317, 183] width 250 height 23
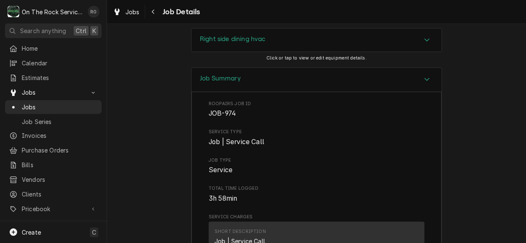
scroll to position [1068, 0]
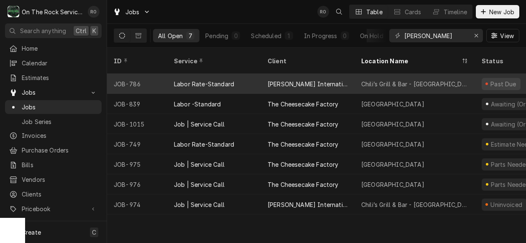
click at [346, 74] on div "[PERSON_NAME] International Inc" at bounding box center [308, 84] width 94 height 20
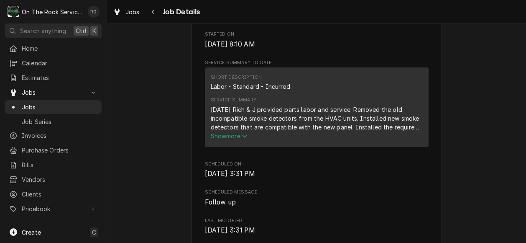
scroll to position [319, 0]
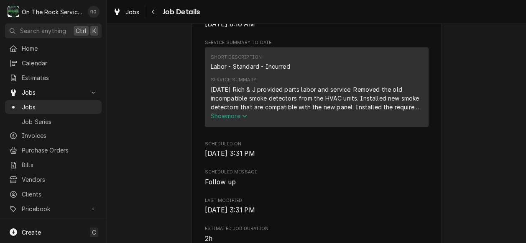
click at [241, 119] on span "Show more" at bounding box center [229, 115] width 37 height 7
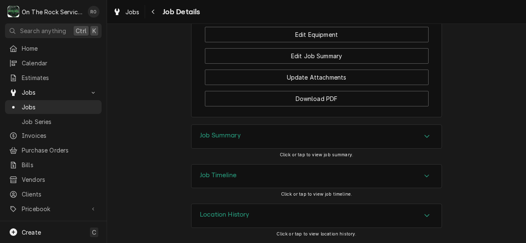
click at [346, 133] on div "Job Summary" at bounding box center [317, 136] width 250 height 23
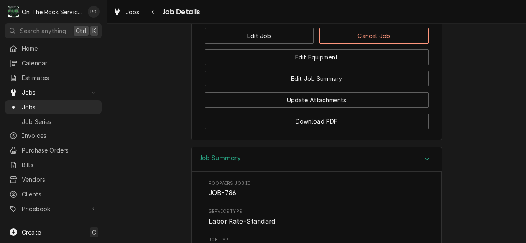
scroll to position [994, 0]
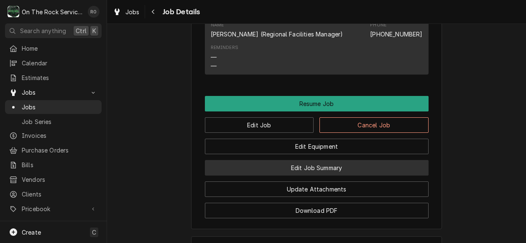
click at [333, 174] on button "Edit Job Summary" at bounding box center [317, 167] width 224 height 15
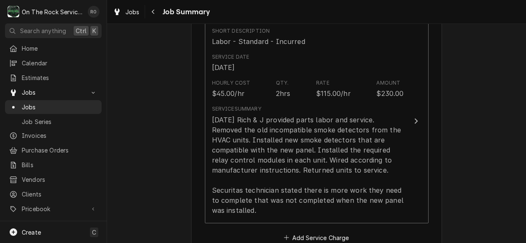
scroll to position [221, 0]
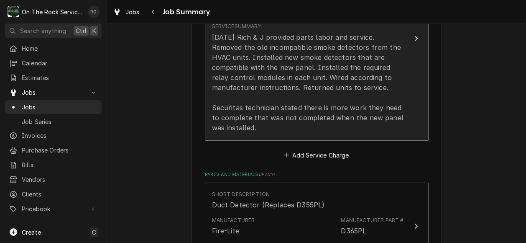
click at [392, 91] on div "8/11/25 Rich & J provided parts labor and service. Removed the old incompatible…" at bounding box center [308, 82] width 192 height 100
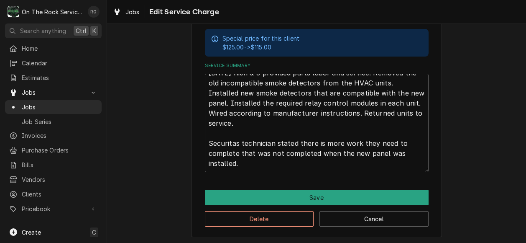
scroll to position [290, 0]
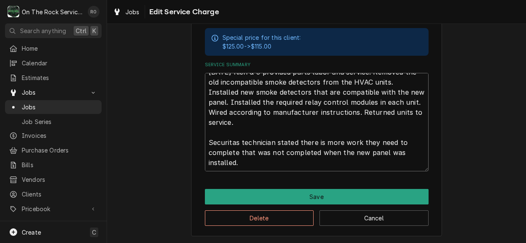
click at [314, 163] on textarea "8/11/25 Rich & J provided parts labor and service. Removed the old incompatible…" at bounding box center [317, 122] width 224 height 98
type textarea "x"
type textarea "8/11/25 Rich & J provided parts labor and service. Removed the old incompatible…"
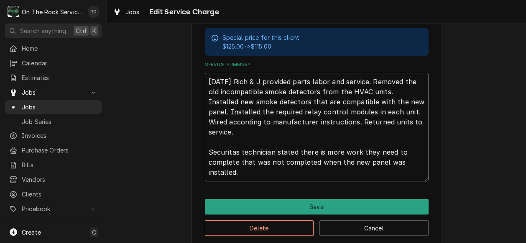
type textarea "x"
type textarea "8/11/25 Rich & J provided parts labor and service. Removed the old incompatible…"
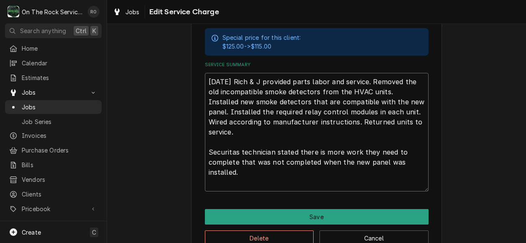
type textarea "x"
type textarea "8/11/25 Rich & J provided parts labor and service. Removed the old incompatible…"
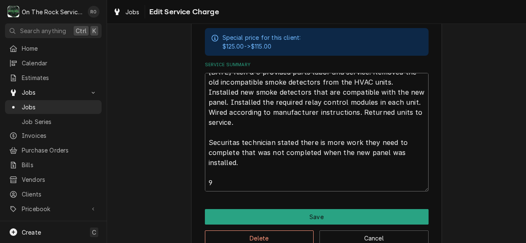
type textarea "x"
type textarea "8/11/25 Rich & J provided parts labor and service. Removed the old incompatible…"
type textarea "x"
type textarea "8/11/25 Rich & J provided parts labor and service. Removed the old incompatible…"
type textarea "x"
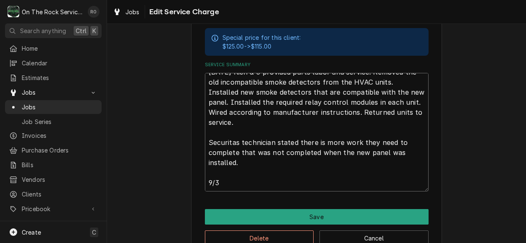
type textarea "8/11/25 Rich & J provided parts labor and service. Removed the old incompatible…"
type textarea "x"
type textarea "8/11/25 Rich & J provided parts labor and service. Removed the old incompatible…"
type textarea "x"
type textarea "8/11/25 Rich & J provided parts labor and service. Removed the old incompatible…"
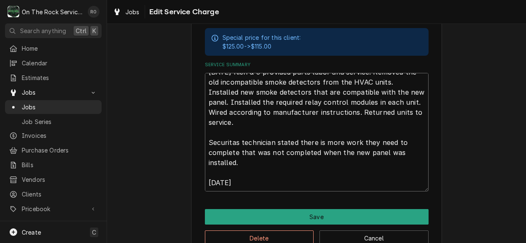
type textarea "x"
type textarea "8/11/25 Rich & J provided parts labor and service. Removed the old incompatible…"
type textarea "x"
type textarea "8/11/25 Rich & J provided parts labor and service. Removed the old incompatible…"
type textarea "x"
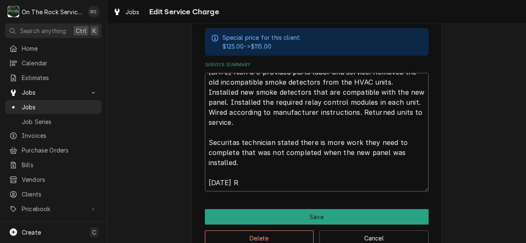
type textarea "8/11/25 Rich & J provided parts labor and service. Removed the old incompatible…"
type textarea "x"
type textarea "8/11/25 Rich & J provided parts labor and service. Removed the old incompatible…"
type textarea "x"
type textarea "8/11/25 Rich & J provided parts labor and service. Removed the old incompatible…"
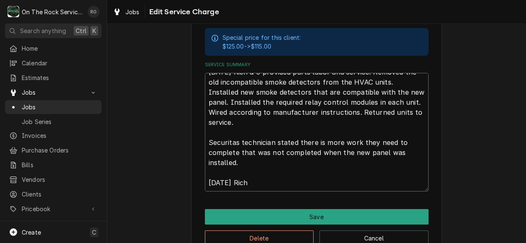
type textarea "x"
type textarea "8/11/25 Rich & J provided parts labor and service. Removed the old incompatible…"
type textarea "x"
type textarea "8/11/25 Rich & J provided parts labor and service. Removed the old incompatible…"
type textarea "x"
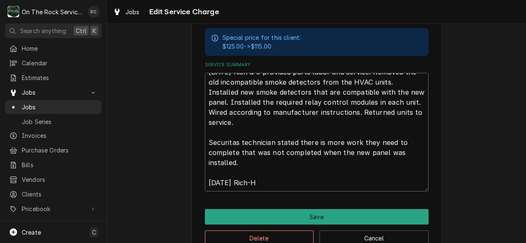
type textarea "8/11/25 Rich & J provided parts labor and service. Removed the old incompatible…"
type textarea "x"
type textarea "8/11/25 Rich & J provided parts labor and service. Removed the old incompatible…"
type textarea "x"
type textarea "8/11/25 Rich & J provided parts labor and service. Removed the old incompatible…"
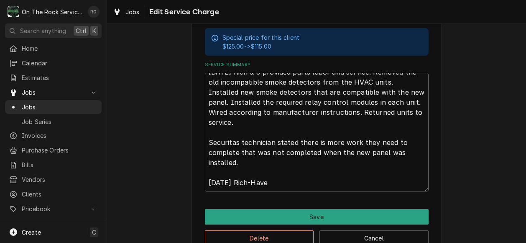
type textarea "x"
type textarea "8/11/25 Rich & J provided parts labor and service. Removed the old incompatible…"
type textarea "x"
type textarea "8/11/25 Rich & J provided parts labor and service. Removed the old incompatible…"
type textarea "x"
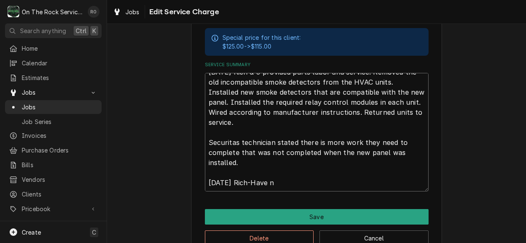
type textarea "8/11/25 Rich & J provided parts labor and service. Removed the old incompatible…"
type textarea "x"
type textarea "8/11/25 Rich & J provided parts labor and service. Removed the old incompatible…"
type textarea "x"
type textarea "8/11/25 Rich & J provided parts labor and service. Removed the old incompatible…"
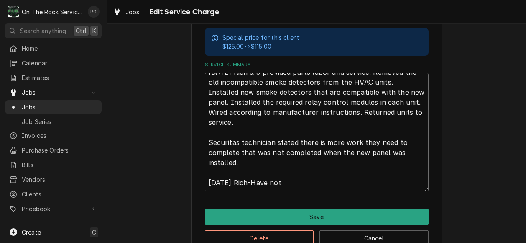
type textarea "x"
type textarea "8/11/25 Rich & J provided parts labor and service. Removed the old incompatible…"
type textarea "x"
type textarea "8/11/25 Rich & J provided parts labor and service. Removed the old incompatible…"
type textarea "x"
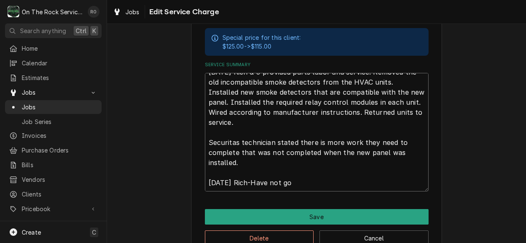
type textarea "8/11/25 Rich & J provided parts labor and service. Removed the old incompatible…"
type textarea "x"
type textarea "8/11/25 Rich & J provided parts labor and service. Removed the old incompatible…"
type textarea "x"
type textarea "8/11/25 Rich & J provided parts labor and service. Removed the old incompatible…"
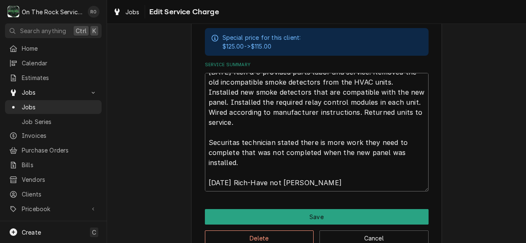
type textarea "x"
type textarea "8/11/25 Rich & J provided parts labor and service. Removed the old incompatible…"
type textarea "x"
type textarea "8/11/25 Rich & J provided parts labor and service. Removed the old incompatible…"
type textarea "x"
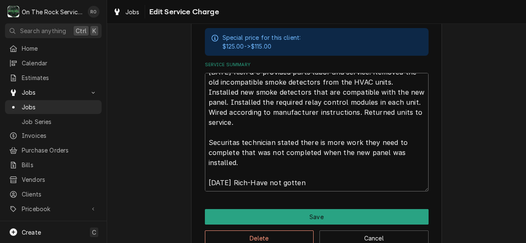
type textarea "8/11/25 Rich & J provided parts labor and service. Removed the old incompatible…"
type textarea "x"
type textarea "8/11/25 Rich & J provided parts labor and service. Removed the old incompatible…"
type textarea "x"
type textarea "8/11/25 Rich & J provided parts labor and service. Removed the old incompatible…"
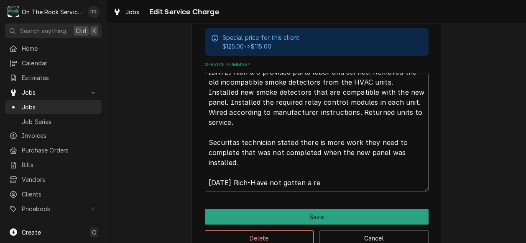
type textarea "x"
type textarea "8/11/25 Rich & J provided parts labor and service. Removed the old incompatible…"
type textarea "x"
type textarea "8/11/25 Rich & J provided parts labor and service. Removed the old incompatible…"
type textarea "x"
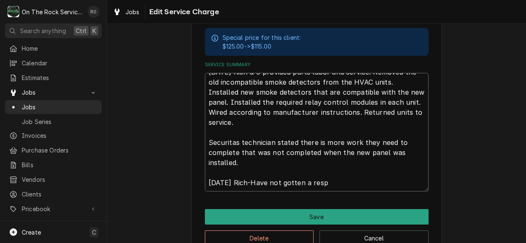
type textarea "8/11/25 Rich & J provided parts labor and service. Removed the old incompatible…"
type textarea "x"
type textarea "8/11/25 Rich & J provided parts labor and service. Removed the old incompatible…"
type textarea "x"
type textarea "8/11/25 Rich & J provided parts labor and service. Removed the old incompatible…"
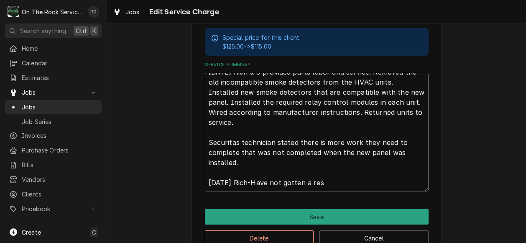
type textarea "x"
type textarea "8/11/25 Rich & J provided parts labor and service. Removed the old incompatible…"
type textarea "x"
type textarea "8/11/25 Rich & J provided parts labor and service. Removed the old incompatible…"
type textarea "x"
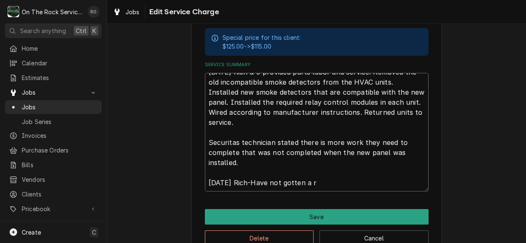
type textarea "8/11/25 Rich & J provided parts labor and service. Removed the old incompatible…"
type textarea "x"
type textarea "8/11/25 Rich & J provided parts labor and service. Removed the old incompatible…"
type textarea "x"
type textarea "8/11/25 Rich & J provided parts labor and service. Removed the old incompatible…"
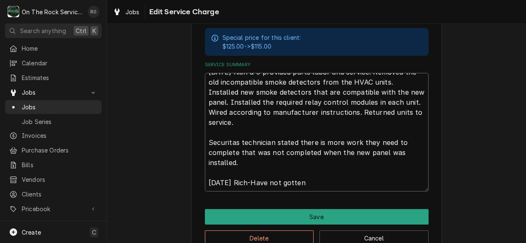
type textarea "x"
type textarea "8/11/25 Rich & J provided parts labor and service. Removed the old incompatible…"
type textarea "x"
type textarea "8/11/25 Rich & J provided parts labor and service. Removed the old incompatible…"
type textarea "x"
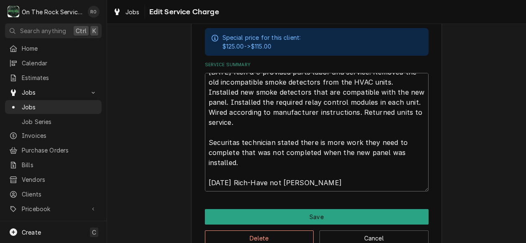
type textarea "8/11/25 Rich & J provided parts labor and service. Removed the old incompatible…"
type textarea "x"
type textarea "8/11/25 Rich & J provided parts labor and service. Removed the old incompatible…"
type textarea "x"
type textarea "8/11/25 Rich & J provided parts labor and service. Removed the old incompatible…"
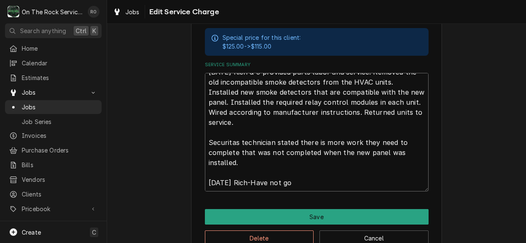
type textarea "x"
type textarea "8/11/25 Rich & J provided parts labor and service. Removed the old incompatible…"
type textarea "x"
type textarea "8/11/25 Rich & J provided parts labor and service. Removed the old incompatible…"
type textarea "x"
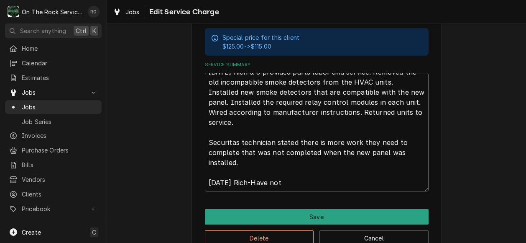
type textarea "8/11/25 Rich & J provided parts labor and service. Removed the old incompatible…"
type textarea "x"
type textarea "8/11/25 Rich & J provided parts labor and service. Removed the old incompatible…"
type textarea "x"
type textarea "8/11/25 Rich & J provided parts labor and service. Removed the old incompatible…"
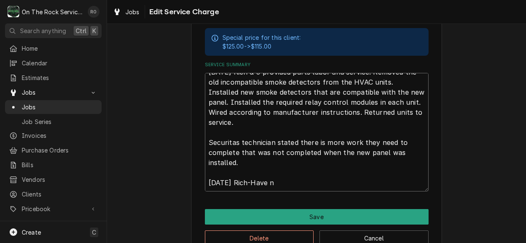
type textarea "x"
type textarea "8/11/25 Rich & J provided parts labor and service. Removed the old incompatible…"
type textarea "x"
type textarea "8/11/25 Rich & J provided parts labor and service. Removed the old incompatible…"
type textarea "x"
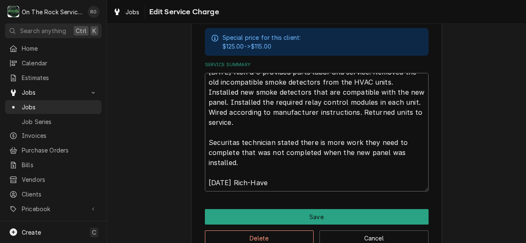
type textarea "8/11/25 Rich & J provided parts labor and service. Removed the old incompatible…"
type textarea "x"
type textarea "8/11/25 Rich & J provided parts labor and service. Removed the old incompatible…"
type textarea "x"
type textarea "8/11/25 Rich & J provided parts labor and service. Removed the old incompatible…"
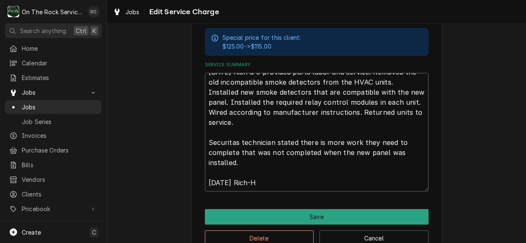
type textarea "x"
type textarea "8/11/25 Rich & J provided parts labor and service. Removed the old incompatible…"
type textarea "x"
type textarea "8/11/25 Rich & J provided parts labor and service. Removed the old incompatible…"
type textarea "x"
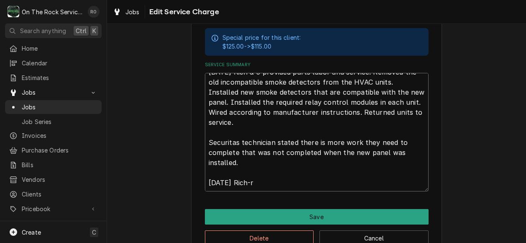
type textarea "8/11/25 Rich & J provided parts labor and service. Removed the old incompatible…"
type textarea "x"
type textarea "8/11/25 Rich & J provided parts labor and service. Removed the old incompatible…"
type textarea "x"
type textarea "8/11/25 Rich & J provided parts labor and service. Removed the old incompatible…"
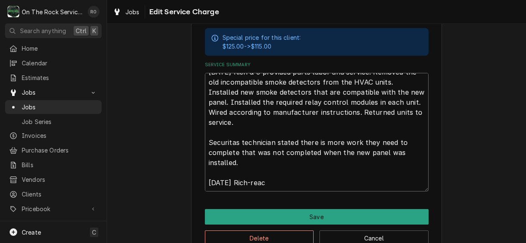
type textarea "x"
type textarea "8/11/25 Rich & J provided parts labor and service. Removed the old incompatible…"
type textarea "x"
type textarea "8/11/25 Rich & J provided parts labor and service. Removed the old incompatible…"
type textarea "x"
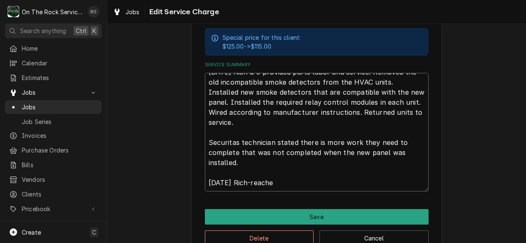
type textarea "8/11/25 Rich & J provided parts labor and service. Removed the old incompatible…"
type textarea "x"
type textarea "8/11/25 Rich & J provided parts labor and service. Removed the old incompatible…"
type textarea "x"
type textarea "8/11/25 Rich & J provided parts labor and service. Removed the old incompatible…"
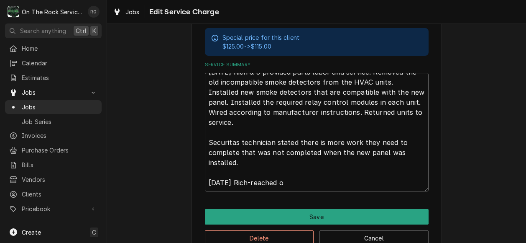
type textarea "x"
type textarea "8/11/25 Rich & J provided parts labor and service. Removed the old incompatible…"
type textarea "x"
type textarea "8/11/25 Rich & J provided parts labor and service. Removed the old incompatible…"
type textarea "x"
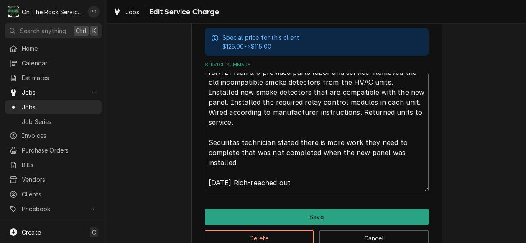
type textarea "8/11/25 Rich & J provided parts labor and service. Removed the old incompatible…"
type textarea "x"
type textarea "8/11/25 Rich & J provided parts labor and service. Removed the old incompatible…"
type textarea "x"
type textarea "8/11/25 Rich & J provided parts labor and service. Removed the old incompatible…"
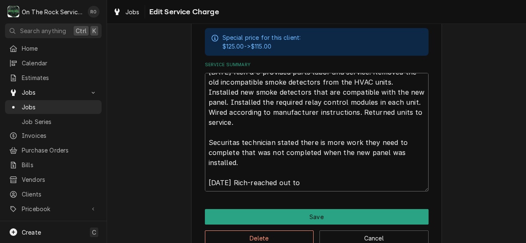
type textarea "x"
type textarea "8/11/25 Rich & J provided parts labor and service. Removed the old incompatible…"
type textarea "x"
type textarea "8/11/25 Rich & J provided parts labor and service. Removed the old incompatible…"
type textarea "x"
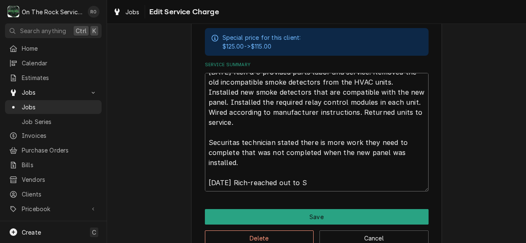
type textarea "8/11/25 Rich & J provided parts labor and service. Removed the old incompatible…"
type textarea "x"
type textarea "8/11/25 Rich & J provided parts labor and service. Removed the old incompatible…"
type textarea "x"
type textarea "8/11/25 Rich & J provided parts labor and service. Removed the old incompatible…"
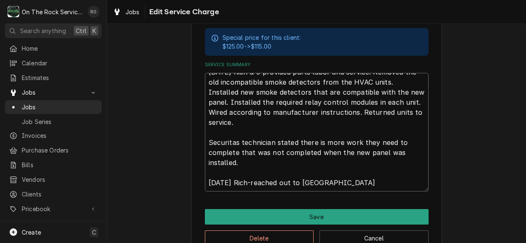
type textarea "x"
type textarea "8/11/25 Rich & J provided parts labor and service. Removed the old incompatible…"
type textarea "x"
type textarea "8/11/25 Rich & J provided parts labor and service. Removed the old incompatible…"
type textarea "x"
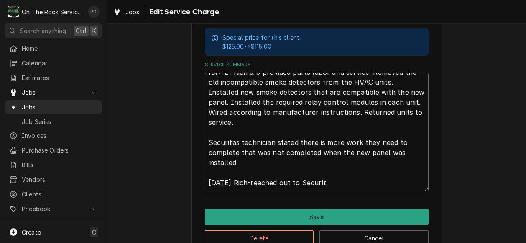
type textarea "8/11/25 Rich & J provided parts labor and service. Removed the old incompatible…"
type textarea "x"
type textarea "8/11/25 Rich & J provided parts labor and service. Removed the old incompatible…"
type textarea "x"
type textarea "8/11/25 Rich & J provided parts labor and service. Removed the old incompatible…"
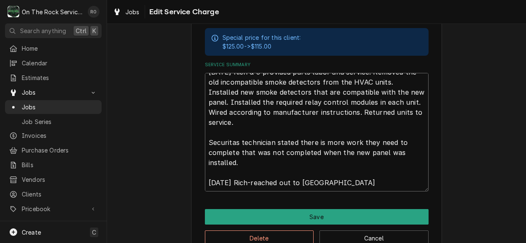
type textarea "x"
type textarea "8/11/25 Rich & J provided parts labor and service. Removed the old incompatible…"
type textarea "x"
type textarea "8/11/25 Rich & J provided parts labor and service. Removed the old incompatible…"
type textarea "x"
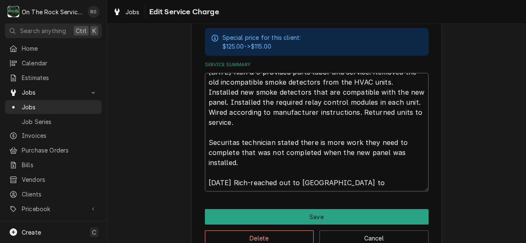
type textarea "8/11/25 Rich & J provided parts labor and service. Removed the old incompatible…"
type textarea "x"
type textarea "8/11/25 Rich & J provided parts labor and service. Removed the old incompatible…"
type textarea "x"
type textarea "8/11/25 Rich & J provided parts labor and service. Removed the old incompatible…"
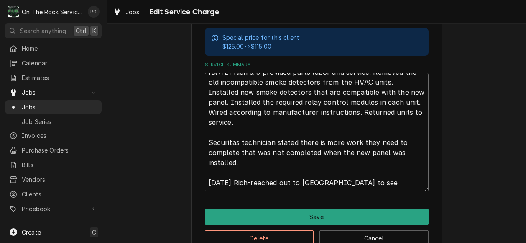
type textarea "x"
type textarea "8/11/25 Rich & J provided parts labor and service. Removed the old incompatible…"
type textarea "x"
type textarea "8/11/25 Rich & J provided parts labor and service. Removed the old incompatible…"
type textarea "x"
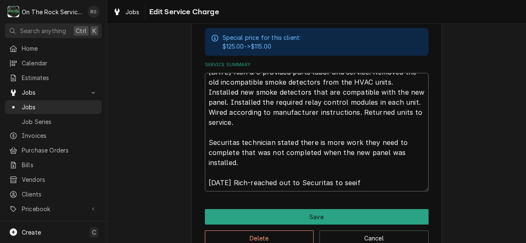
type textarea "8/11/25 Rich & J provided parts labor and service. Removed the old incompatible…"
type textarea "x"
type textarea "8/11/25 Rich & J provided parts labor and service. Removed the old incompatible…"
type textarea "x"
type textarea "8/11/25 Rich & J provided parts labor and service. Removed the old incompatible…"
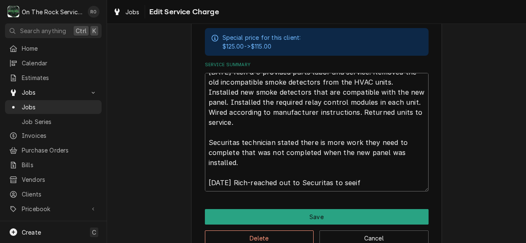
type textarea "x"
type textarea "8/11/25 Rich & J provided parts labor and service. Removed the old incompatible…"
type textarea "x"
type textarea "8/11/25 Rich & J provided parts labor and service. Removed the old incompatible…"
type textarea "x"
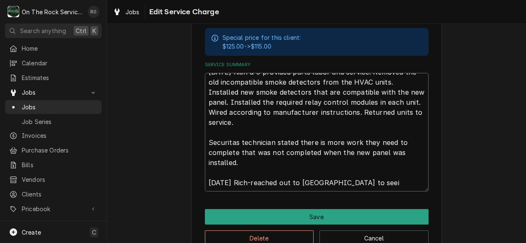
type textarea "8/11/25 Rich & J provided parts labor and service. Removed the old incompatible…"
type textarea "x"
type textarea "8/11/25 Rich & J provided parts labor and service. Removed the old incompatible…"
type textarea "x"
type textarea "8/11/25 Rich & J provided parts labor and service. Removed the old incompatible…"
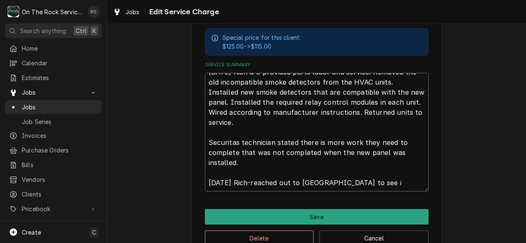
type textarea "x"
type textarea "8/11/25 Rich & J provided parts labor and service. Removed the old incompatible…"
type textarea "x"
type textarea "8/11/25 Rich & J provided parts labor and service. Removed the old incompatible…"
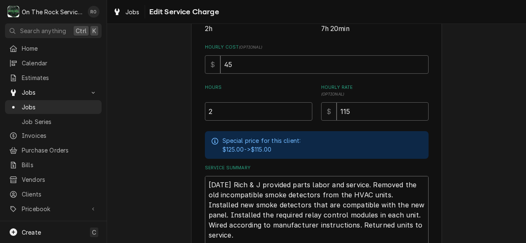
scroll to position [188, 0]
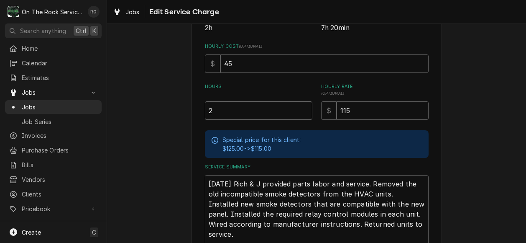
drag, startPoint x: 250, startPoint y: 111, endPoint x: 185, endPoint y: 108, distance: 64.9
click at [185, 108] on div "Use the fields below to edit this service charge Short Description Labor - Stan…" at bounding box center [316, 109] width 419 height 531
click at [455, 153] on div "Use the fields below to edit this service charge Short Description Labor - Stan…" at bounding box center [316, 109] width 419 height 531
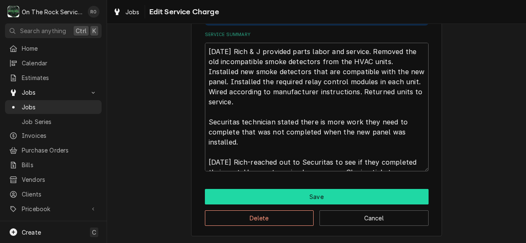
click at [396, 193] on button "Save" at bounding box center [317, 196] width 224 height 15
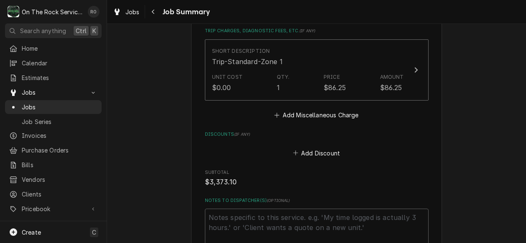
scroll to position [884, 0]
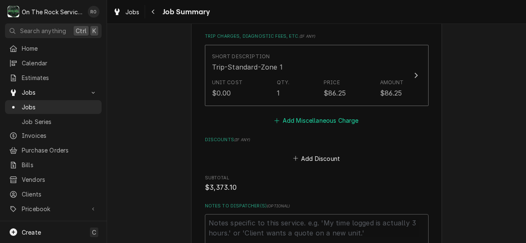
click at [341, 122] on button "Add Miscellaneous Charge" at bounding box center [316, 121] width 87 height 12
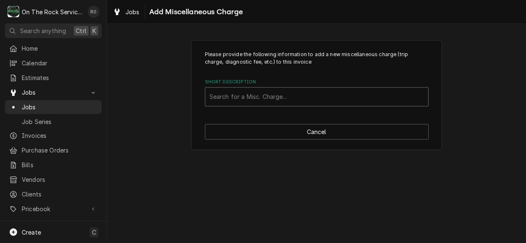
click at [315, 92] on div "Short Description" at bounding box center [317, 96] width 215 height 15
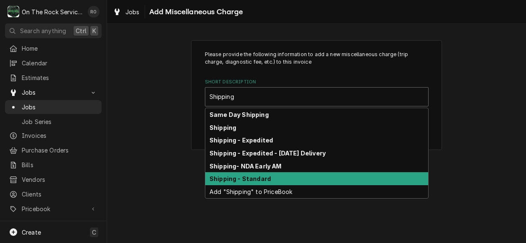
click at [274, 177] on div "Shipping - Standard" at bounding box center [316, 178] width 223 height 13
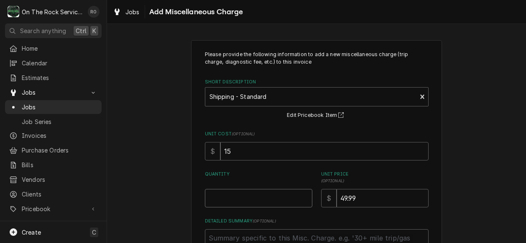
click at [271, 195] on input "Quantity" at bounding box center [259, 198] width 108 height 18
drag, startPoint x: 393, startPoint y: 203, endPoint x: 284, endPoint y: 197, distance: 109.4
click at [284, 197] on div "Quantity 1 Unit Price ( optional ) $ 49.99" at bounding box center [317, 189] width 224 height 36
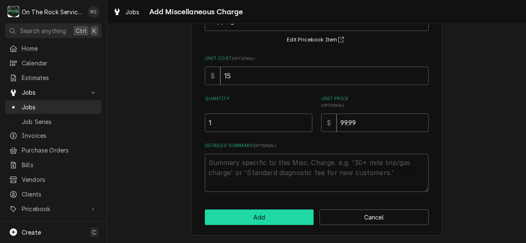
click at [281, 212] on button "Add" at bounding box center [259, 216] width 109 height 15
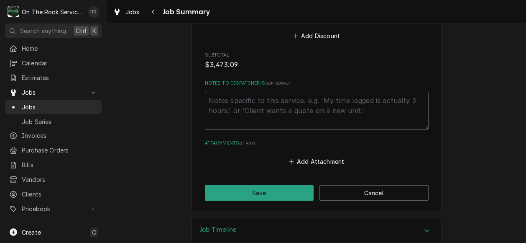
scroll to position [1089, 0]
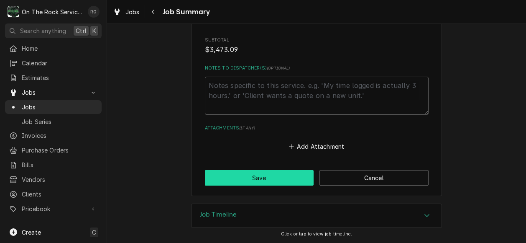
click at [272, 172] on button "Save" at bounding box center [259, 177] width 109 height 15
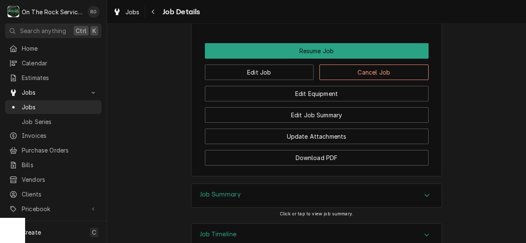
scroll to position [1000, 0]
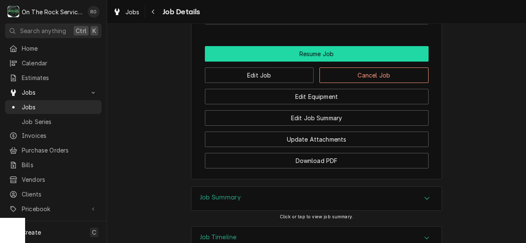
click at [324, 62] on button "Resume Job" at bounding box center [317, 53] width 224 height 15
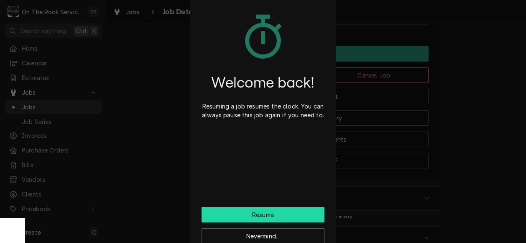
click at [259, 214] on button "Resume" at bounding box center [263, 214] width 123 height 15
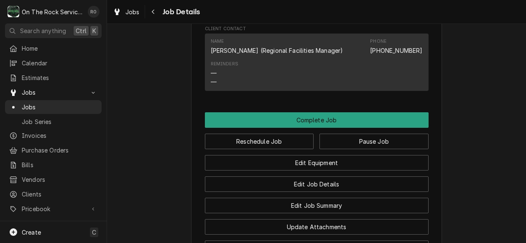
scroll to position [917, 0]
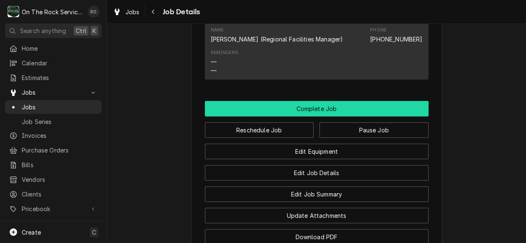
click at [395, 113] on button "Complete Job" at bounding box center [317, 108] width 224 height 15
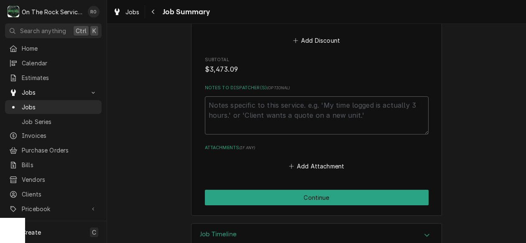
scroll to position [1089, 0]
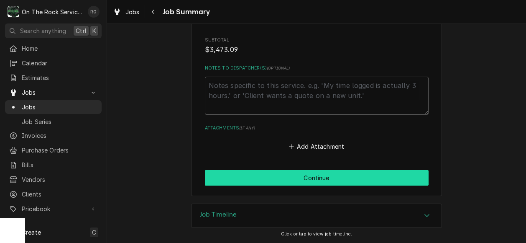
click at [365, 177] on button "Continue" at bounding box center [317, 177] width 224 height 15
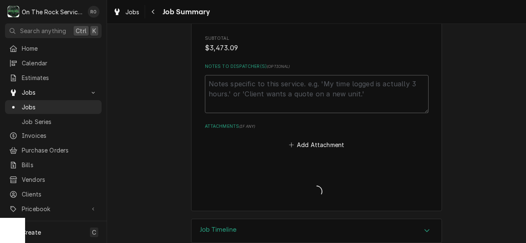
type textarea "x"
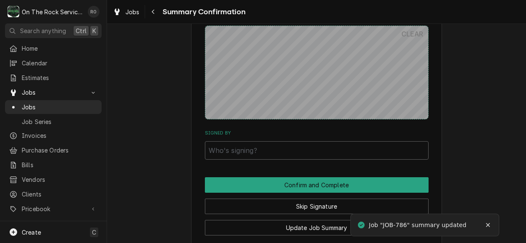
scroll to position [947, 0]
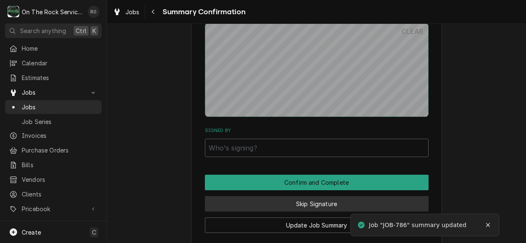
click at [317, 202] on button "Skip Signature" at bounding box center [317, 203] width 224 height 15
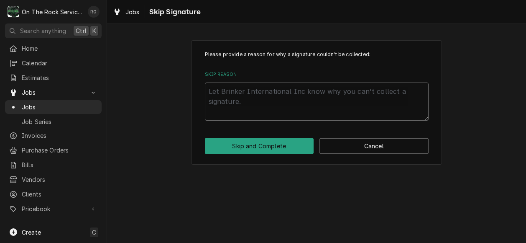
click at [297, 108] on textarea "Skip Reason" at bounding box center [317, 101] width 224 height 38
type textarea "x"
type textarea "n"
type textarea "x"
type textarea "no"
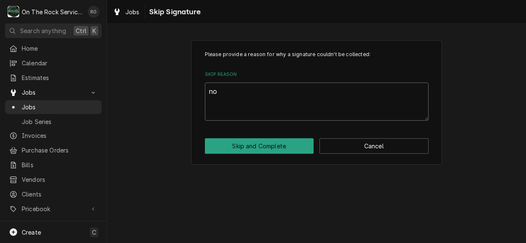
type textarea "x"
type textarea "not"
type textarea "x"
type textarea "not"
type textarea "x"
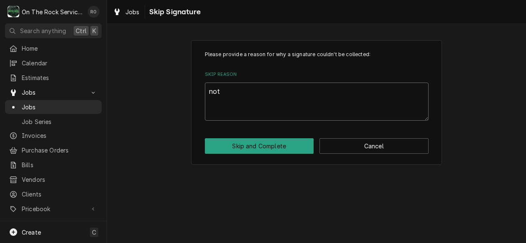
type textarea "not o"
type textarea "x"
type textarea "not on"
type textarea "x"
type textarea "not on"
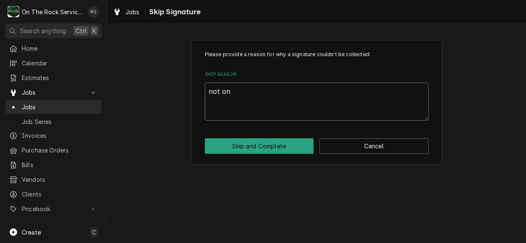
type textarea "x"
type textarea "not on s"
type textarea "x"
type textarea "not on si"
type textarea "x"
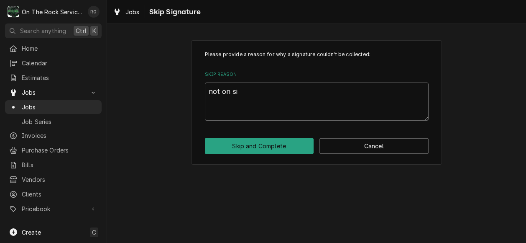
type textarea "not on sit"
type textarea "x"
type textarea "not on site"
type textarea "x"
type textarea "not on site"
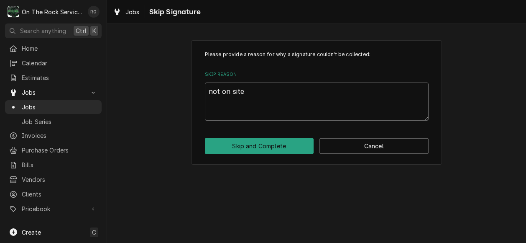
type textarea "x"
type textarea "not on site a"
type textarea "x"
type textarea "not on site a t"
type textarea "x"
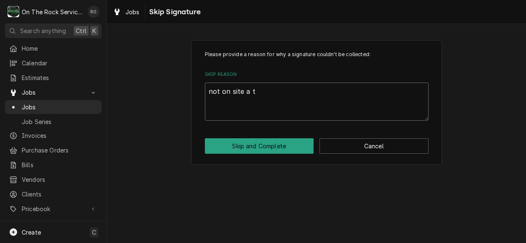
type textarea "not on site a"
type textarea "x"
type textarea "not on site a"
type textarea "x"
type textarea "not on site at"
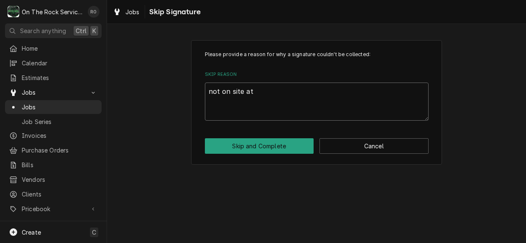
type textarea "x"
type textarea "not on site at"
type textarea "x"
type textarea "not on site at ti"
type textarea "x"
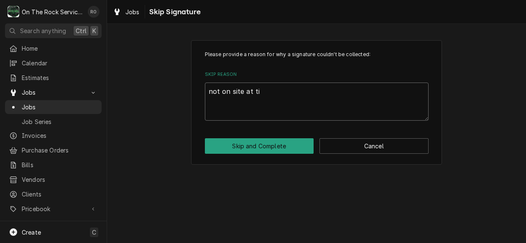
type textarea "not on site at tim"
type textarea "x"
type textarea "not on site at time"
type textarea "x"
type textarea "not on site at time"
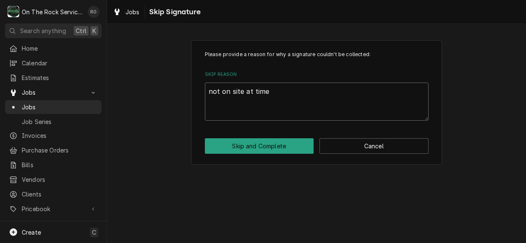
type textarea "x"
type textarea "not on site at time of"
type textarea "x"
type textarea "not on site at time of"
type textarea "x"
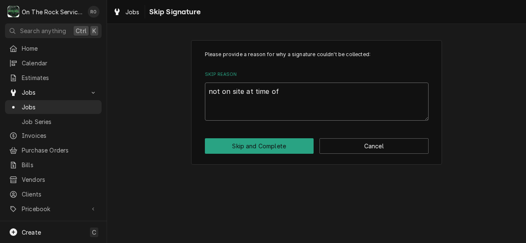
type textarea "not on site at time of c"
type textarea "x"
type textarea "not on site at time of cl"
type textarea "x"
type textarea "not on site at time of clo"
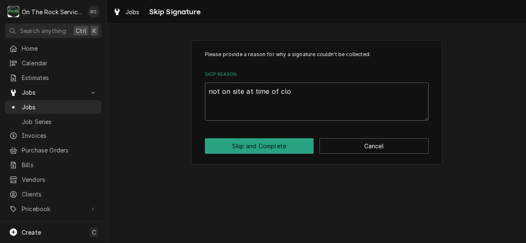
type textarea "x"
type textarea "not on site at time of clos"
type textarea "x"
type textarea "not on site at time of closi"
type textarea "x"
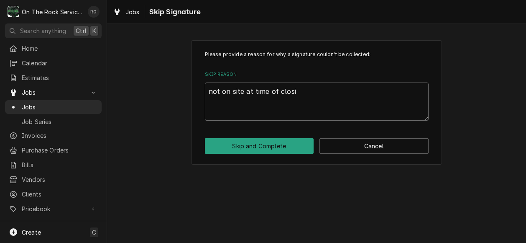
type textarea "not on site at time of closin"
type textarea "x"
type textarea "not on site at time of closing"
type textarea "x"
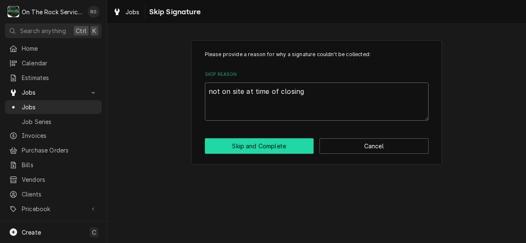
type textarea "not on site at time of closing"
click at [289, 143] on button "Skip and Complete" at bounding box center [259, 145] width 109 height 15
type textarea "x"
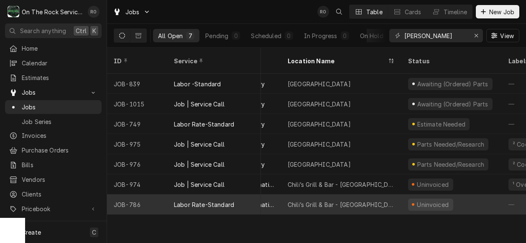
scroll to position [0, 69]
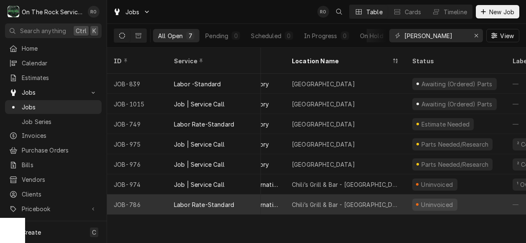
click at [460, 194] on div "Uninvoiced" at bounding box center [456, 204] width 100 height 20
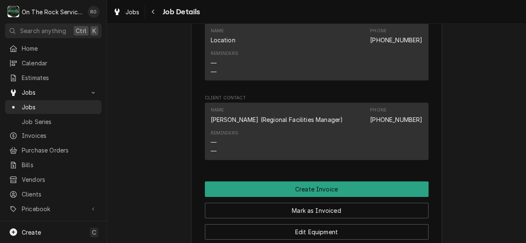
scroll to position [790, 0]
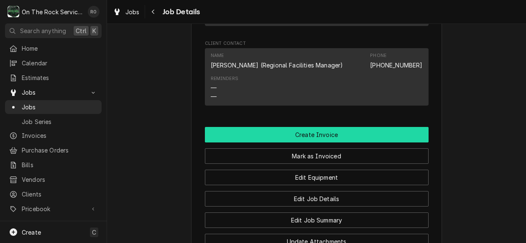
click at [410, 140] on button "Create Invoice" at bounding box center [317, 134] width 224 height 15
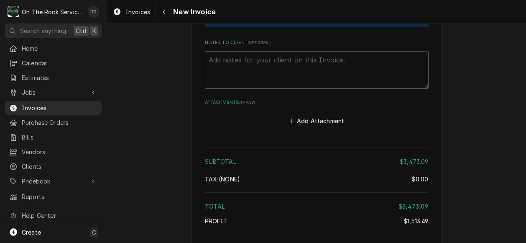
scroll to position [1928, 0]
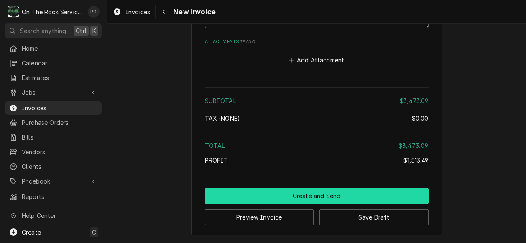
click at [373, 190] on button "Create and Send" at bounding box center [317, 195] width 224 height 15
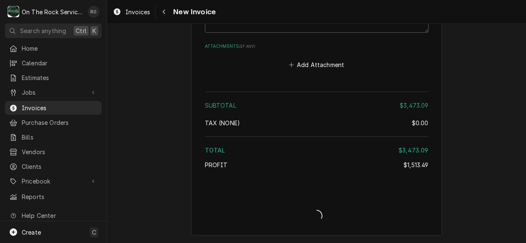
scroll to position [1923, 0]
type textarea "x"
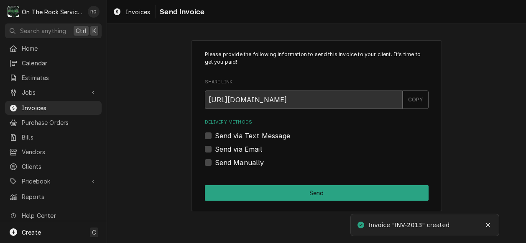
click at [213, 159] on div "Send Manually" at bounding box center [317, 162] width 224 height 10
click at [202, 160] on div "Please provide the following information to send this invoice to your client. I…" at bounding box center [316, 125] width 251 height 171
click at [215, 161] on label "Send Manually" at bounding box center [239, 162] width 49 height 10
click at [215, 161] on input "Send Manually" at bounding box center [327, 166] width 224 height 18
checkbox input "true"
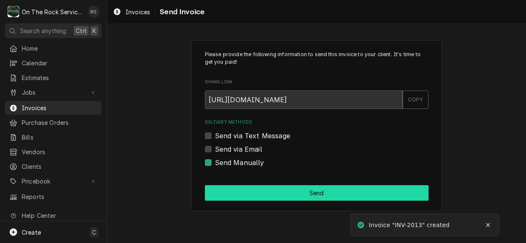
click at [256, 195] on button "Send" at bounding box center [317, 192] width 224 height 15
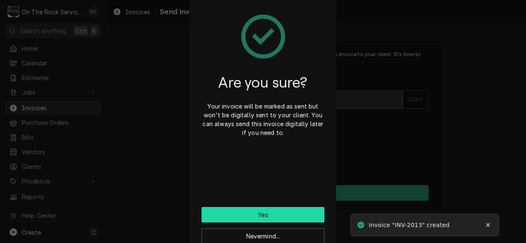
click at [283, 217] on button "Yes" at bounding box center [263, 214] width 123 height 15
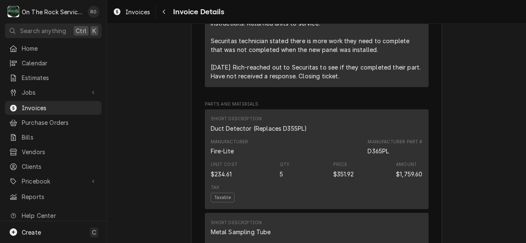
scroll to position [582, 0]
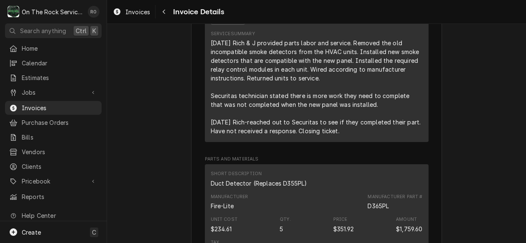
drag, startPoint x: 206, startPoint y: 67, endPoint x: 364, endPoint y: 163, distance: 184.7
click at [364, 142] on div "Short Description Labor - Standard - Incurred Service Date [DATE] Hourly Cost $…" at bounding box center [317, 36] width 224 height 210
copy div "8/11/25 Rich & J provided parts labor and service. Removed the old incompatible…"
click at [58, 94] on div "Jobs" at bounding box center [53, 92] width 93 height 10
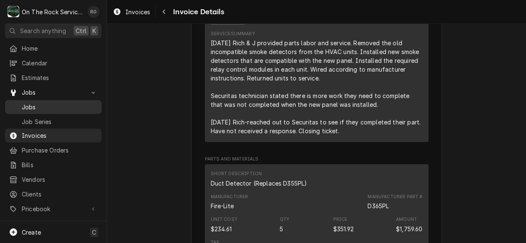
click at [62, 107] on span "Jobs" at bounding box center [60, 107] width 76 height 9
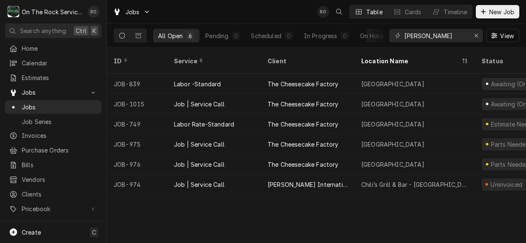
click at [455, 43] on div "[PERSON_NAME] View" at bounding box center [455, 35] width 130 height 23
drag, startPoint x: 455, startPoint y: 34, endPoint x: 335, endPoint y: 36, distance: 120.1
click at [335, 36] on div "All Open 6 Pending 0 Scheduled 0 In Progress 0 On Hold 5 Completed 1 [PERSON_NA…" at bounding box center [317, 35] width 406 height 23
type input "[PERSON_NAME]"
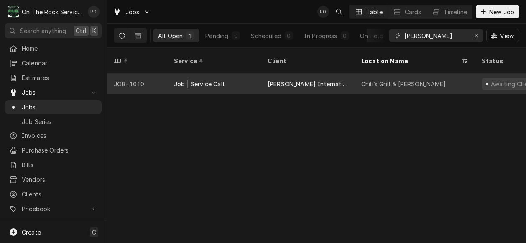
click at [331, 79] on div "[PERSON_NAME] International Inc" at bounding box center [308, 83] width 80 height 9
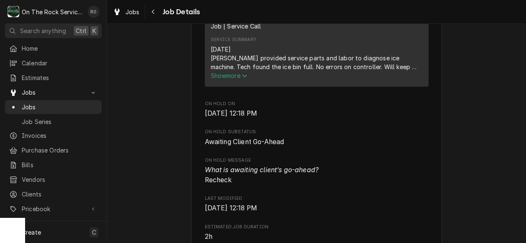
scroll to position [360, 0]
click at [217, 79] on span "Show more" at bounding box center [229, 75] width 37 height 7
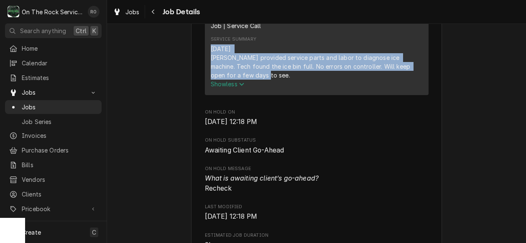
drag, startPoint x: 236, startPoint y: 82, endPoint x: 207, endPoint y: 58, distance: 37.7
click at [211, 58] on div "[DATE] [PERSON_NAME] provided service parts and labor to diagnose ice machine. …" at bounding box center [317, 61] width 212 height 35
copy div "[DATE] [PERSON_NAME] provided service parts and labor to diagnose ice machine. …"
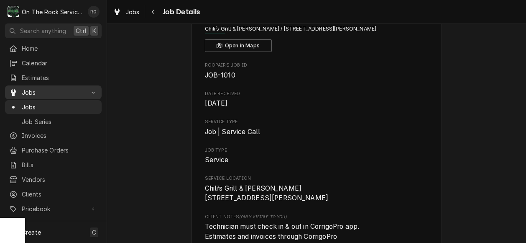
scroll to position [13, 0]
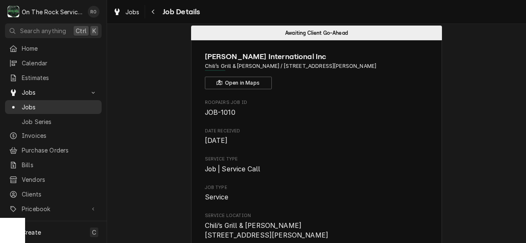
click at [46, 103] on span "Jobs" at bounding box center [60, 107] width 76 height 9
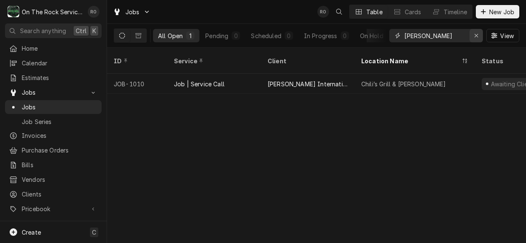
click at [474, 36] on icon "Erase input" at bounding box center [476, 36] width 5 height 6
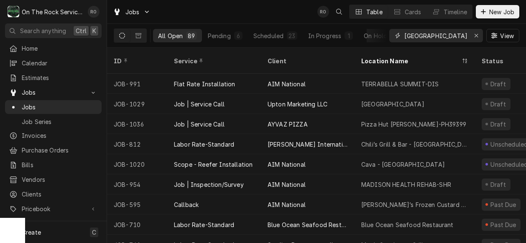
type input "simpsonville"
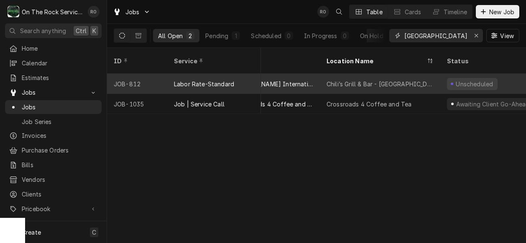
scroll to position [0, 34]
click at [305, 74] on div "[PERSON_NAME] International Inc" at bounding box center [274, 84] width 94 height 20
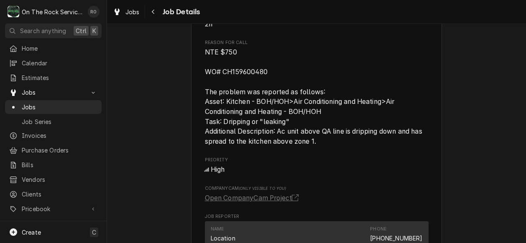
scroll to position [238, 0]
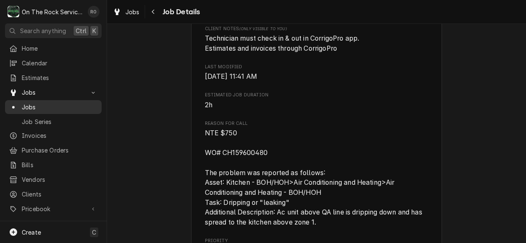
click at [54, 103] on span "Jobs" at bounding box center [60, 107] width 76 height 9
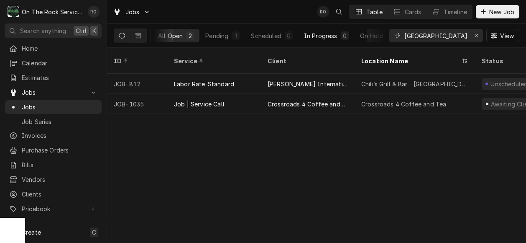
scroll to position [0, 67]
click at [305, 39] on div "On Hold" at bounding box center [304, 35] width 23 height 9
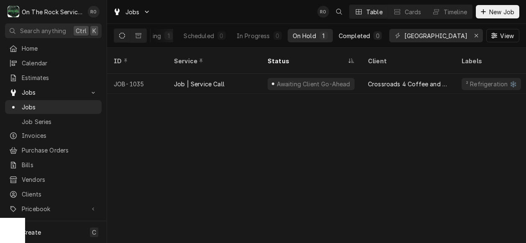
click at [360, 33] on div "Completed" at bounding box center [354, 35] width 31 height 9
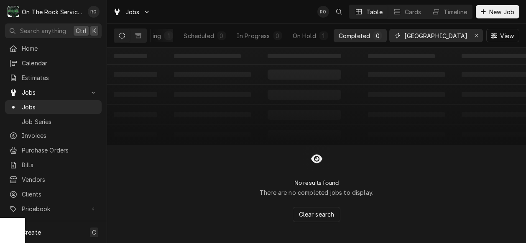
drag, startPoint x: 463, startPoint y: 37, endPoint x: 336, endPoint y: 27, distance: 127.2
click at [336, 27] on div "All Open 2 Pending 1 Scheduled 0 In Progress 0 On Hold 1 Completed 0 simpsonvil…" at bounding box center [317, 35] width 406 height 23
click at [336, 27] on div "All Open 2 Pending 1 Scheduled 0 In Progress 0 On Hold 1 Completed 0" at bounding box center [270, 35] width 234 height 23
drag, startPoint x: 449, startPoint y: 34, endPoint x: 333, endPoint y: 20, distance: 116.8
click at [333, 20] on div "Jobs RO Table Cards Timeline New Job All Open 2 Pending 1 Scheduled 0 In Progre…" at bounding box center [316, 24] width 419 height 48
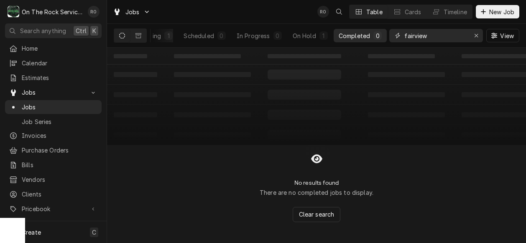
type input "fairview"
click at [217, 29] on button "Pending 1" at bounding box center [222, 35] width 45 height 13
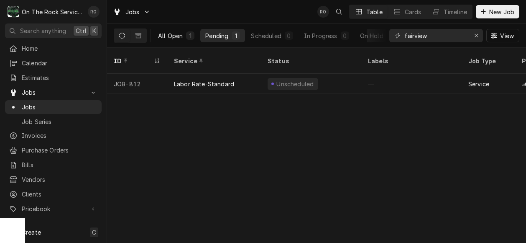
click at [185, 36] on button "All Open 1" at bounding box center [176, 35] width 46 height 13
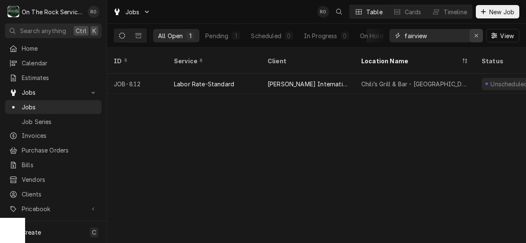
click at [472, 38] on button "Erase input" at bounding box center [476, 35] width 13 height 13
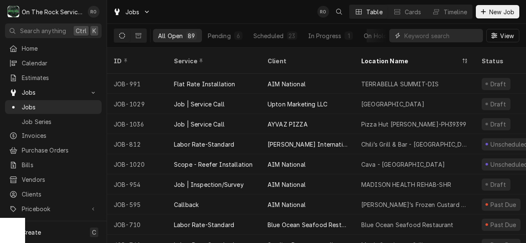
click at [441, 35] on input "Dynamic Content Wrapper" at bounding box center [442, 35] width 74 height 13
type input "brinker"
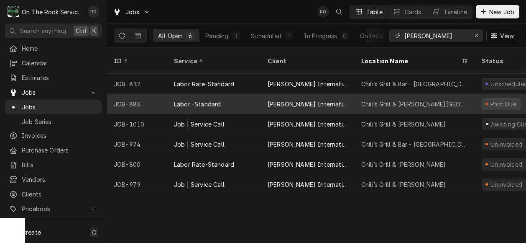
click at [442, 100] on div "Chili’s Grill & Bar - Greenwood" at bounding box center [414, 104] width 107 height 9
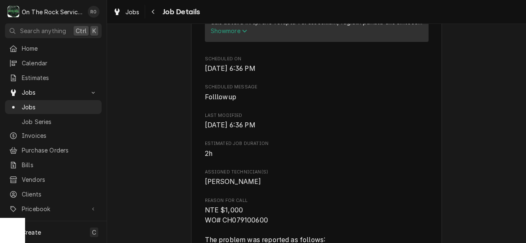
scroll to position [405, 0]
click at [242, 33] on icon "Service Summary" at bounding box center [244, 31] width 5 height 6
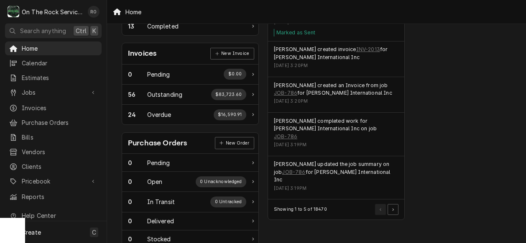
scroll to position [233, 0]
click at [396, 203] on button "Pagination Controls" at bounding box center [393, 208] width 11 height 11
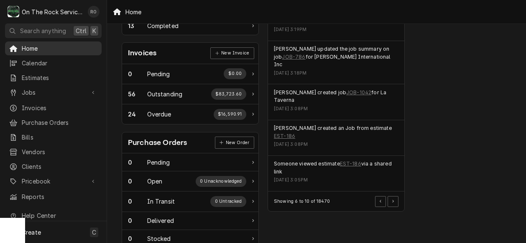
click at [44, 51] on div "Home" at bounding box center [53, 48] width 93 height 10
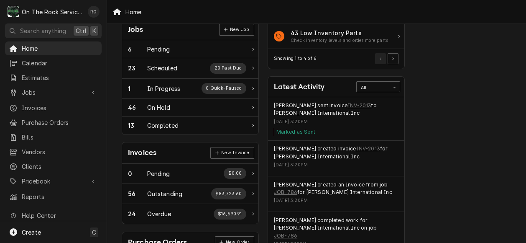
scroll to position [132, 0]
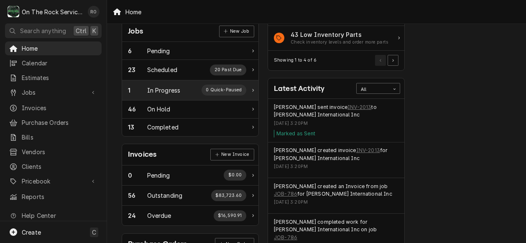
click at [183, 85] on div "1 In Progress 0 Quick-Paused" at bounding box center [187, 90] width 118 height 11
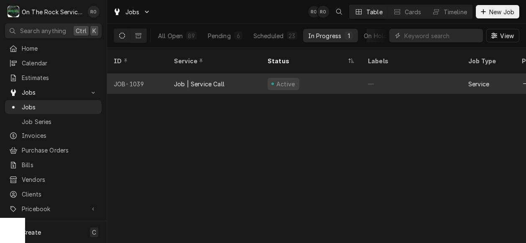
click at [345, 74] on div "Active" at bounding box center [311, 84] width 100 height 20
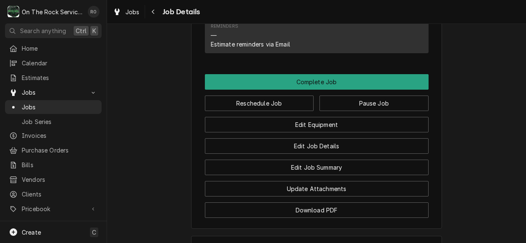
scroll to position [728, 0]
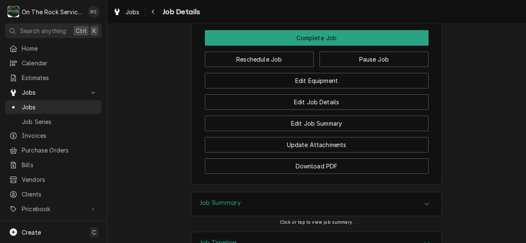
click at [424, 200] on icon "Accordion Header" at bounding box center [427, 203] width 6 height 7
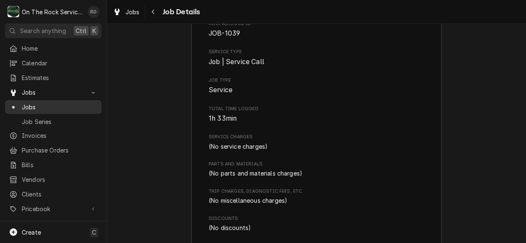
scroll to position [930, 0]
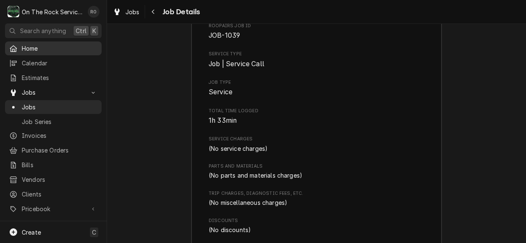
click at [45, 44] on span "Home" at bounding box center [60, 48] width 76 height 9
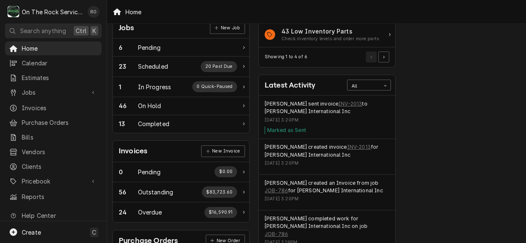
scroll to position [136, 9]
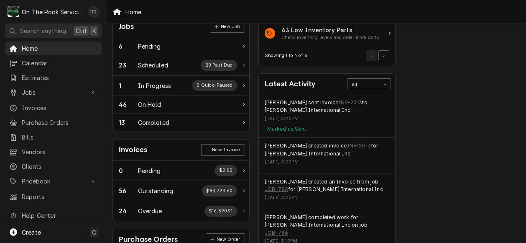
click at [472, 161] on div "Performance Metrics Revenue Potential All 70% $835,721.18 70 % Collected $353,0…" at bounding box center [473, 166] width 146 height 543
click at [166, 83] on div "In Progress" at bounding box center [154, 85] width 33 height 9
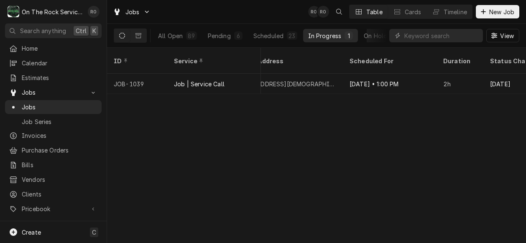
scroll to position [0, 661]
click at [51, 51] on div "Home" at bounding box center [53, 48] width 93 height 10
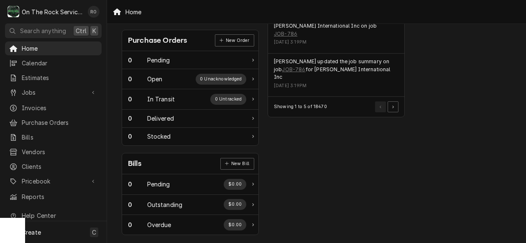
scroll to position [346, 0]
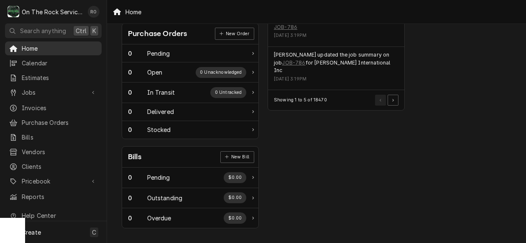
click at [38, 46] on span "Home" at bounding box center [60, 48] width 76 height 9
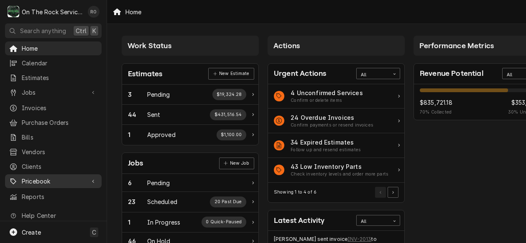
click at [40, 177] on span "Pricebook" at bounding box center [53, 181] width 63 height 9
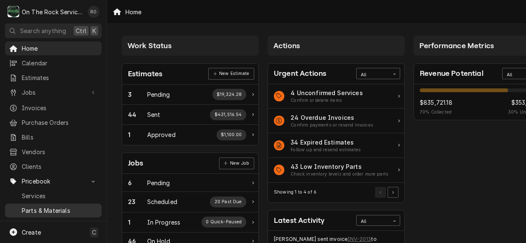
click at [49, 206] on span "Parts & Materials" at bounding box center [60, 210] width 76 height 9
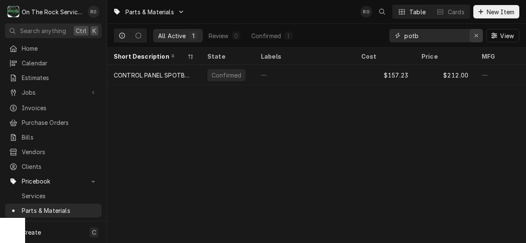
click at [478, 35] on icon "Erase input" at bounding box center [476, 36] width 5 height 6
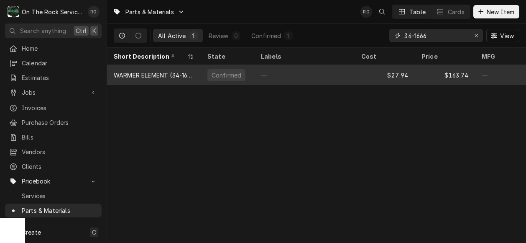
type input "34-1666"
click at [404, 68] on div "$27.94" at bounding box center [385, 75] width 60 height 20
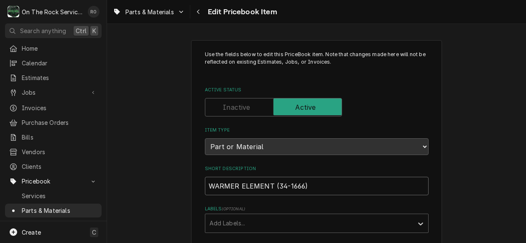
drag, startPoint x: 320, startPoint y: 182, endPoint x: 198, endPoint y: 178, distance: 122.2
paste input "[ 208/230V 1000/1222W 1 PH ] [ 17" OVERALL X 9-1/2" WIDE ] [TERMINALS, [ 8-32 X…"
type textarea "x"
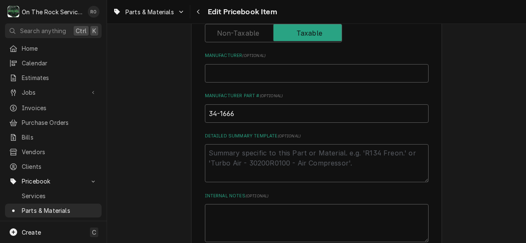
scroll to position [311, 0]
type input "WARMER ELEMENT [ 208/230V 1000/1222W 1 PH ] [ 17" OVERALL X 9-1/2" WIDE ] [TERM…"
click at [259, 117] on input "34-1666" at bounding box center [317, 113] width 224 height 18
type textarea "x"
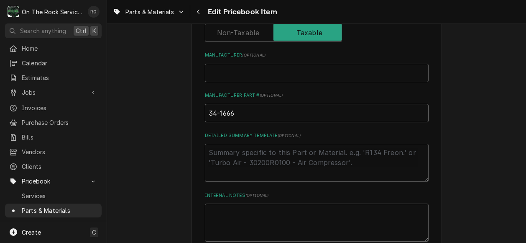
type input "34-1666,"
type textarea "x"
type input "34-1666,"
type textarea "x"
type input "34-1666, 3"
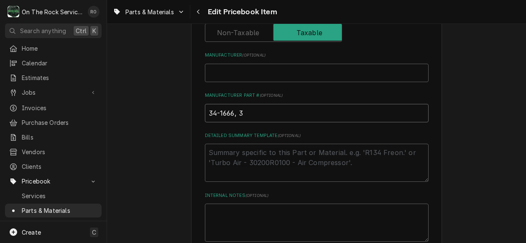
type textarea "x"
type input "34-1666, 34"
type textarea "x"
type input "34-1666, 341"
type textarea "x"
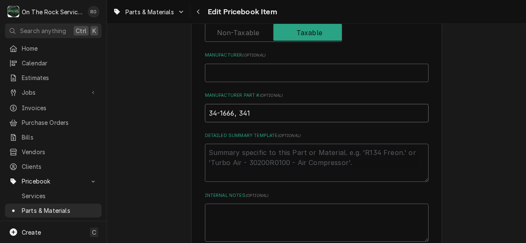
type input "34-1666, 3416"
type textarea "x"
type input "34-1666, 34166"
type textarea "x"
type input "34-1666, 341666"
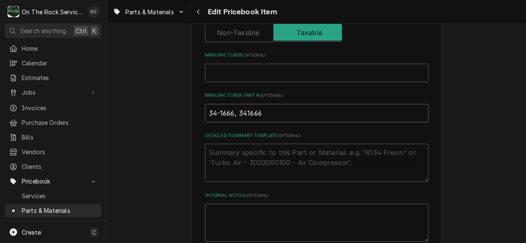
type textarea "x"
type input "34-1666, 341666,"
type textarea "x"
type input "34-1666, 341666,"
click at [242, 76] on input "Manufacturer ( optional )" at bounding box center [317, 73] width 224 height 18
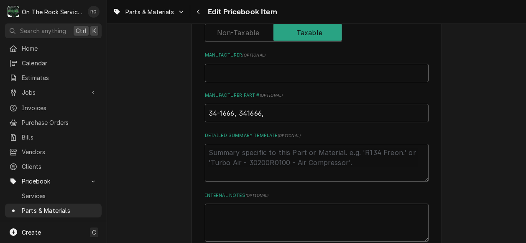
type textarea "x"
type input "M"
type textarea "x"
type input "Ma"
type textarea "x"
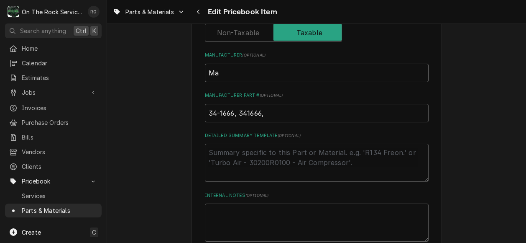
type input "Mav"
type textarea "x"
type input "Mavri"
type textarea "x"
type input "Mavrik"
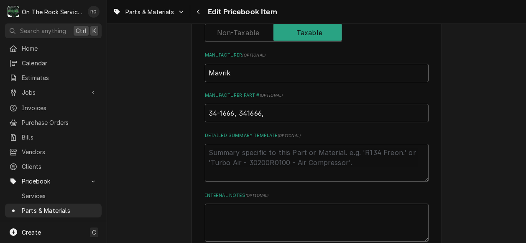
type textarea "x"
type input "Mavrik"
type textarea "x"
type input "Mavrik,"
type textarea "x"
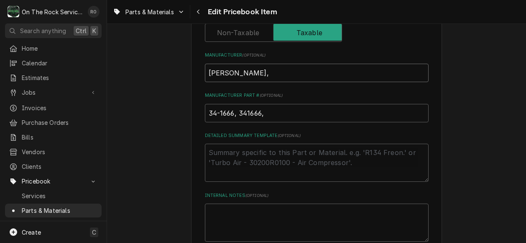
type input "Mavrik, D"
type textarea "x"
type input "Mavrik, De"
type textarea "x"
type input "Mavrik, Del"
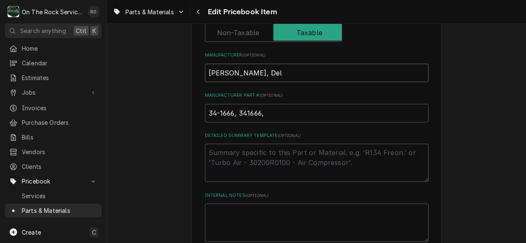
type textarea "x"
type input "Mavrik, Delf"
type textarea "x"
type input "Mavrik, Delfi"
type textarea "x"
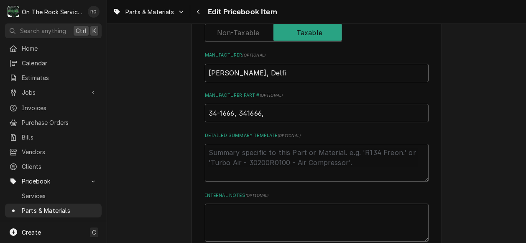
type input "Mavrik, Delfie"
type textarea "x"
type input "Mavrik, Delfiel"
type textarea "x"
type input "Mavrik, Delfield"
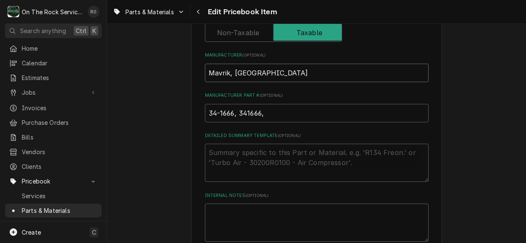
type textarea "x"
type input "Mavrik, Delfield"
click at [264, 111] on input "34-1666, 341666," at bounding box center [317, 113] width 224 height 18
paste input "2194007 , DEL2194007"
type textarea "x"
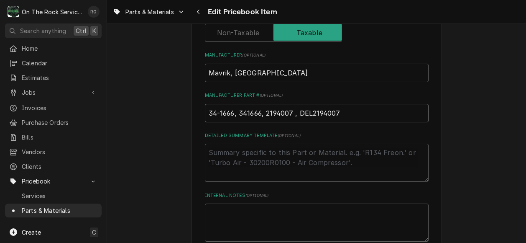
drag, startPoint x: 296, startPoint y: 113, endPoint x: 335, endPoint y: 114, distance: 38.9
click at [335, 114] on input "34-1666, 341666, 2194007 , DEL2194007" at bounding box center [317, 113] width 224 height 18
type input "34-1666, 341666, 2194007 , DEL2194007"
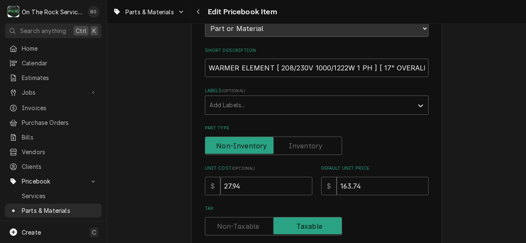
scroll to position [117, 0]
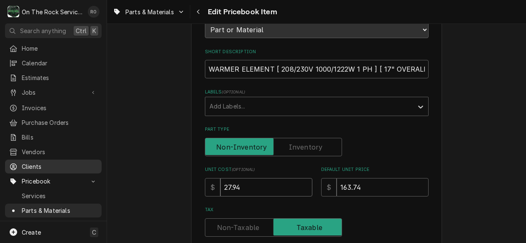
drag, startPoint x: 249, startPoint y: 185, endPoint x: 53, endPoint y: 159, distance: 197.9
click at [53, 159] on div "O On The Rock Services RO Search anything Ctrl K Home Calendar Estimates Jobs J…" at bounding box center [263, 121] width 526 height 243
type textarea "x"
type input "3"
type textarea "x"
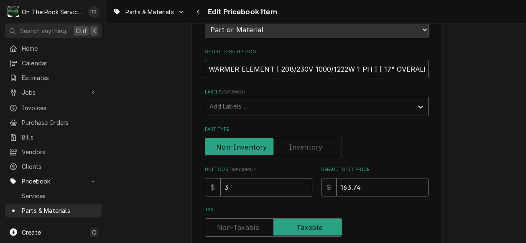
type input "32"
type textarea "x"
type input "32.4"
type textarea "x"
type input "32.49"
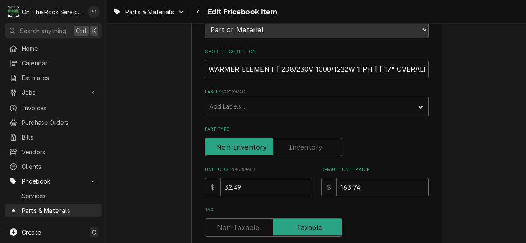
type textarea "x"
type input "1"
type textarea "x"
type input "17"
type textarea "x"
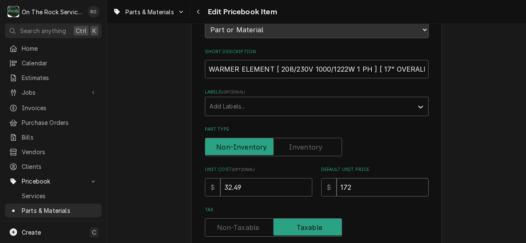
type input "172"
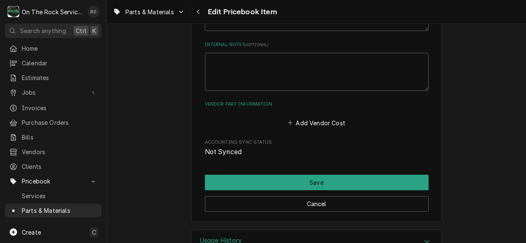
scroll to position [487, 0]
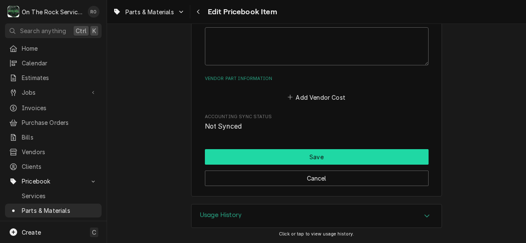
click at [325, 151] on button "Save" at bounding box center [317, 156] width 224 height 15
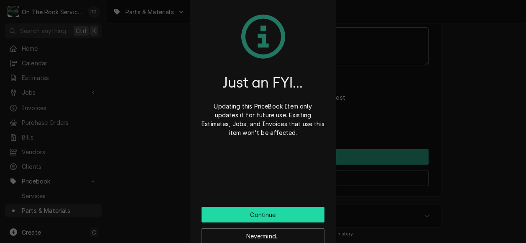
click at [300, 211] on button "Continue" at bounding box center [263, 214] width 123 height 15
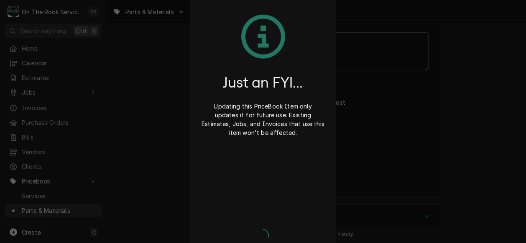
type textarea "x"
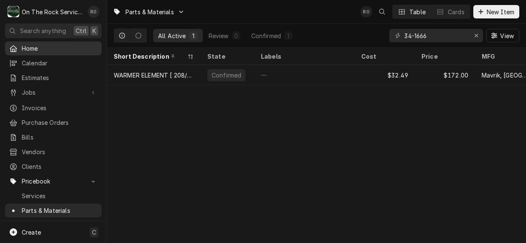
click at [40, 46] on span "Home" at bounding box center [60, 48] width 76 height 9
